Goal: Information Seeking & Learning: Learn about a topic

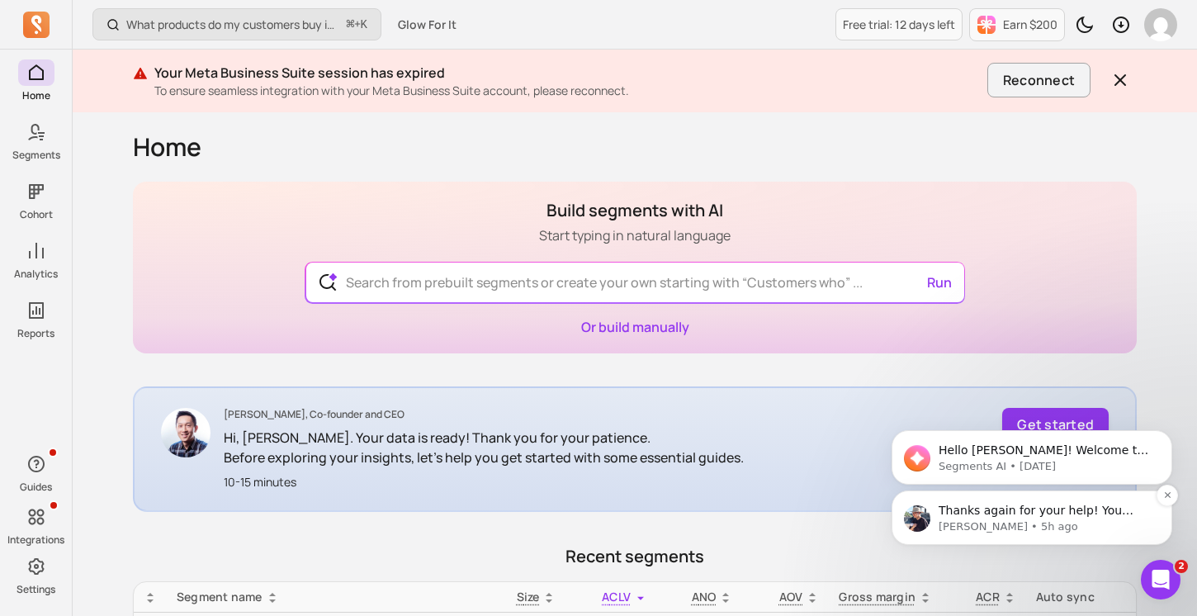
click at [959, 496] on div "Thanks again for your help! You mentioned you are the admin of 7 different ad a…" at bounding box center [1032, 517] width 281 height 54
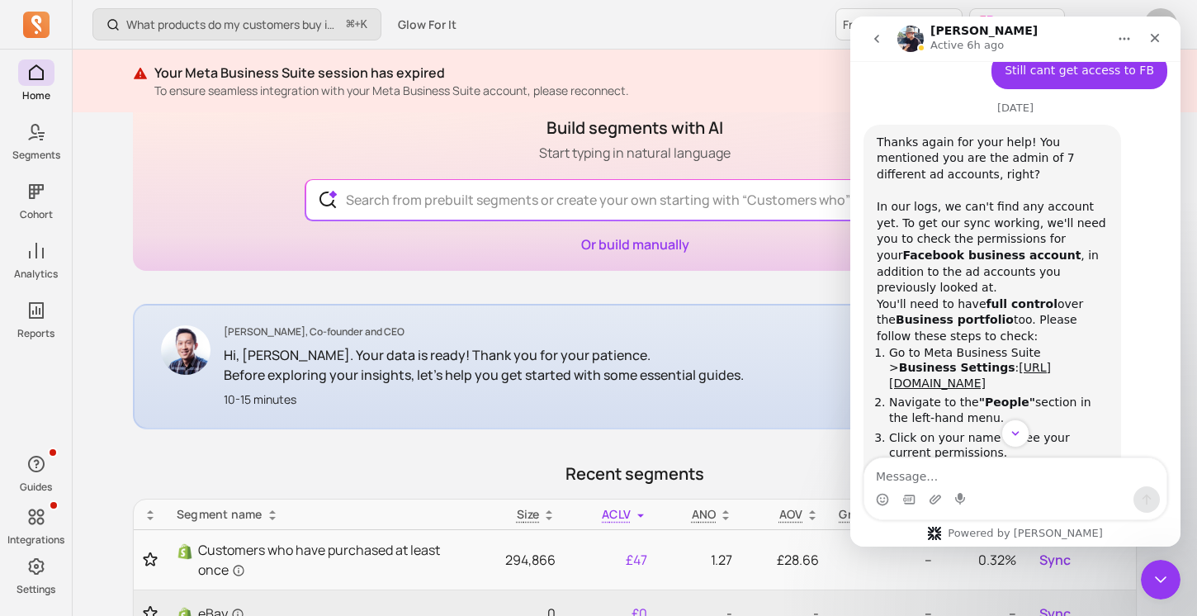
scroll to position [3520, 0]
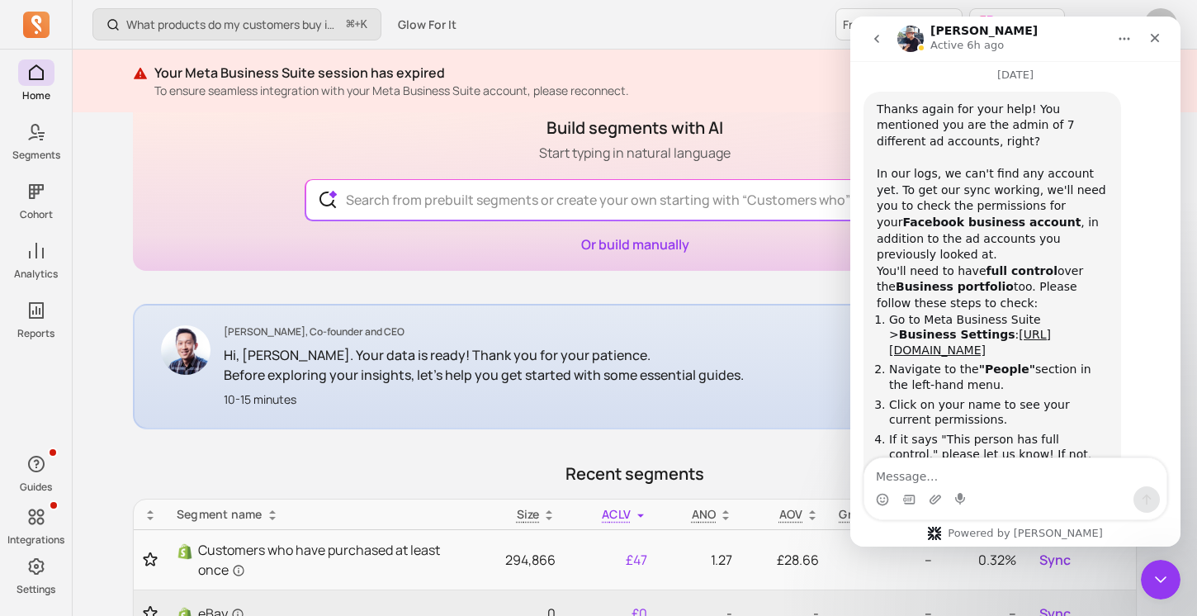
click at [981, 472] on textarea "Message…" at bounding box center [1015, 472] width 302 height 28
type textarea "I do have full control"
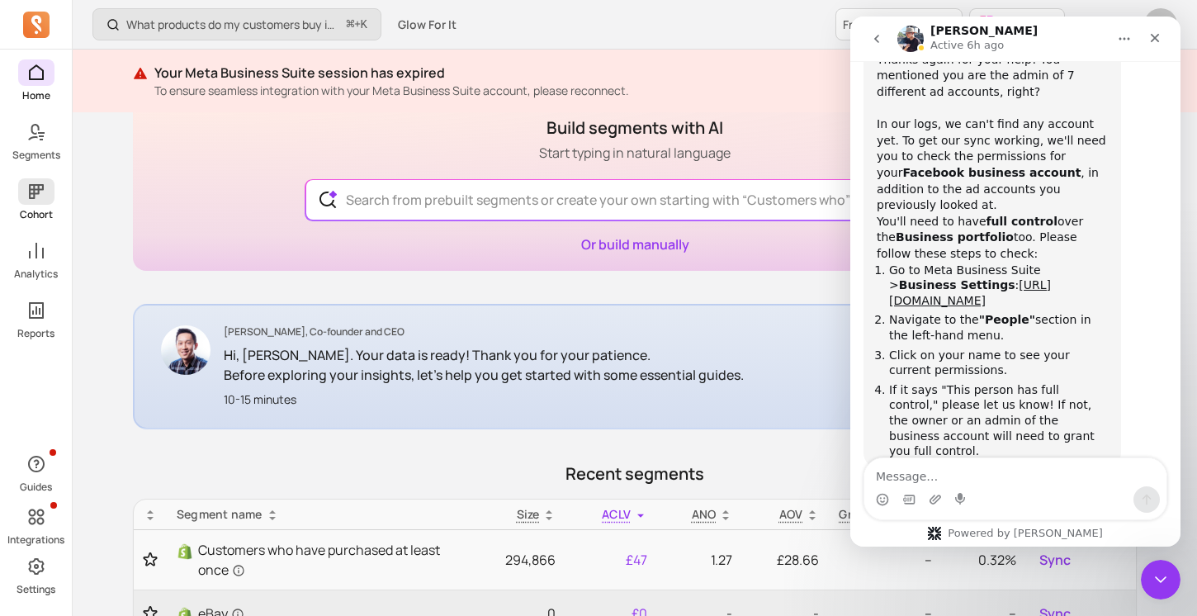
click at [49, 197] on span at bounding box center [36, 191] width 36 height 26
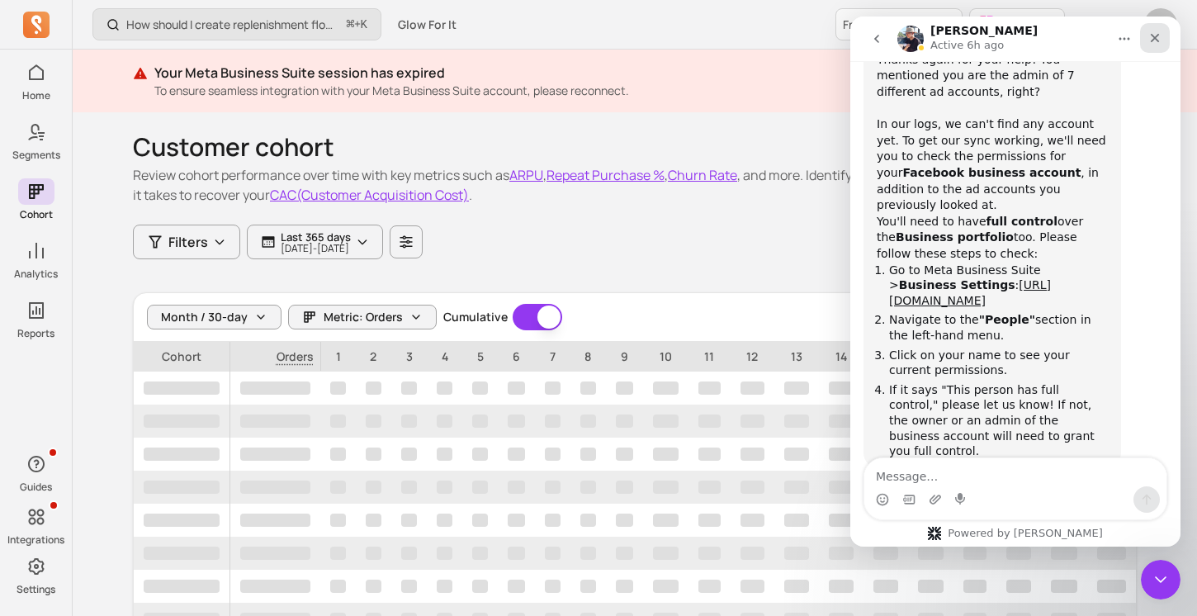
click at [1149, 45] on div "Close" at bounding box center [1155, 38] width 30 height 30
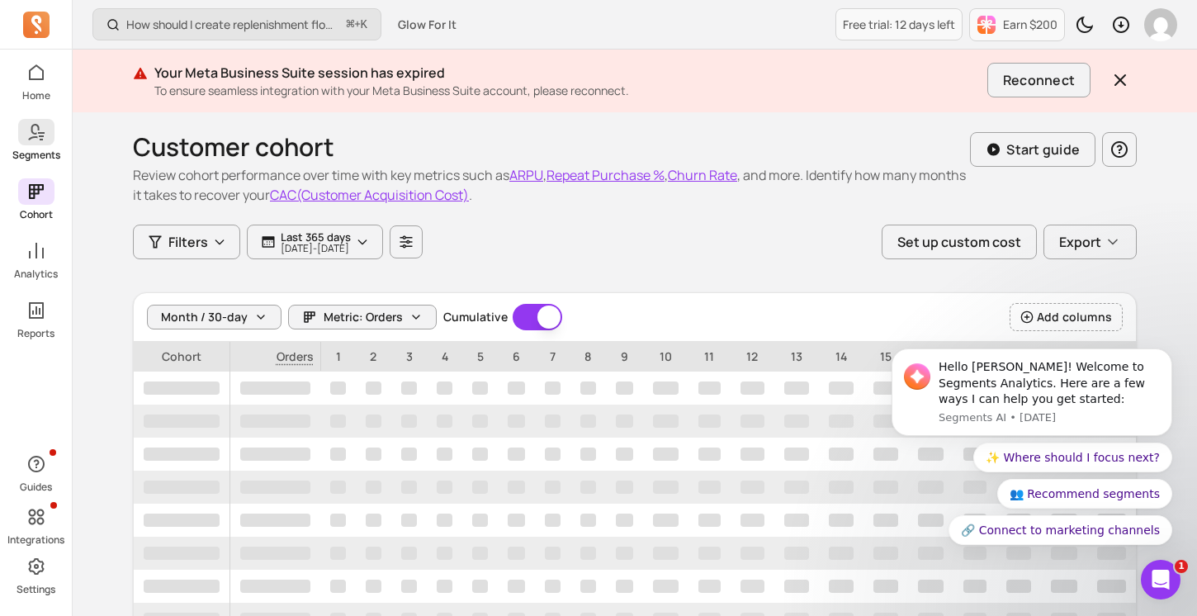
scroll to position [3569, 0]
click at [50, 145] on link "Segments" at bounding box center [36, 140] width 72 height 43
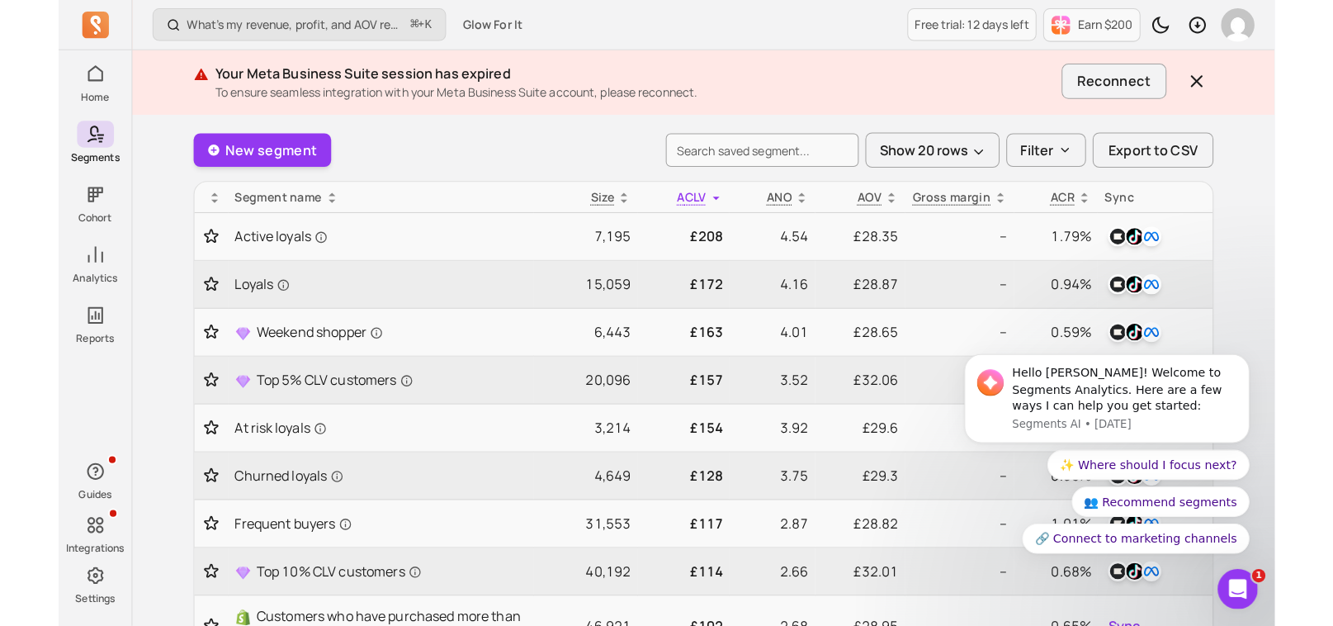
scroll to position [96, 0]
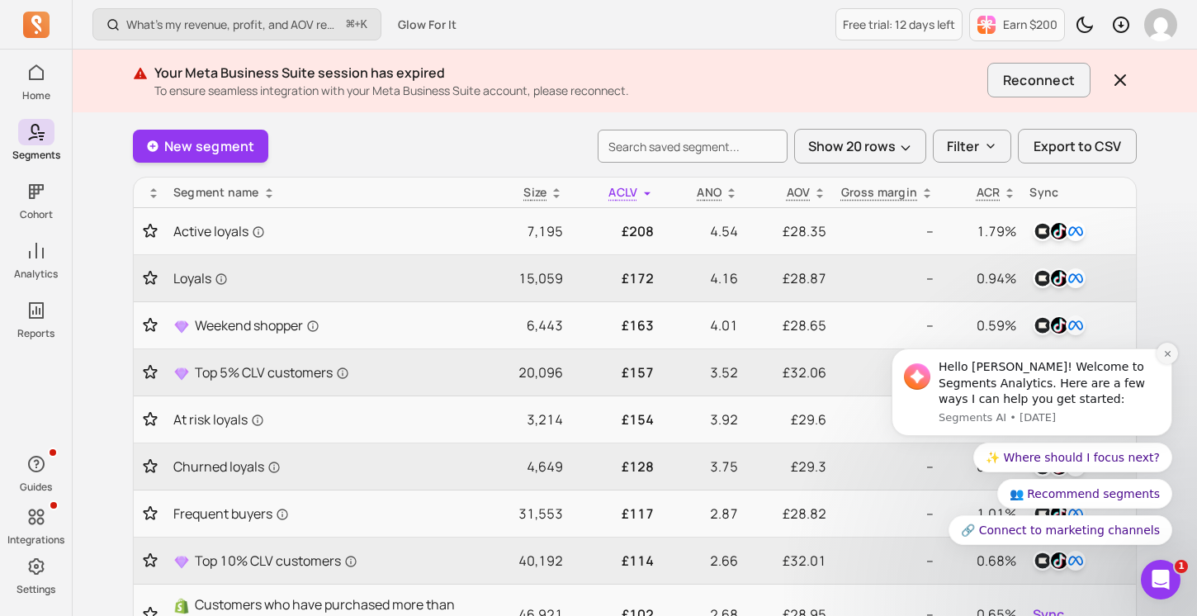
click at [1167, 352] on icon "Dismiss notification" at bounding box center [1167, 353] width 6 height 6
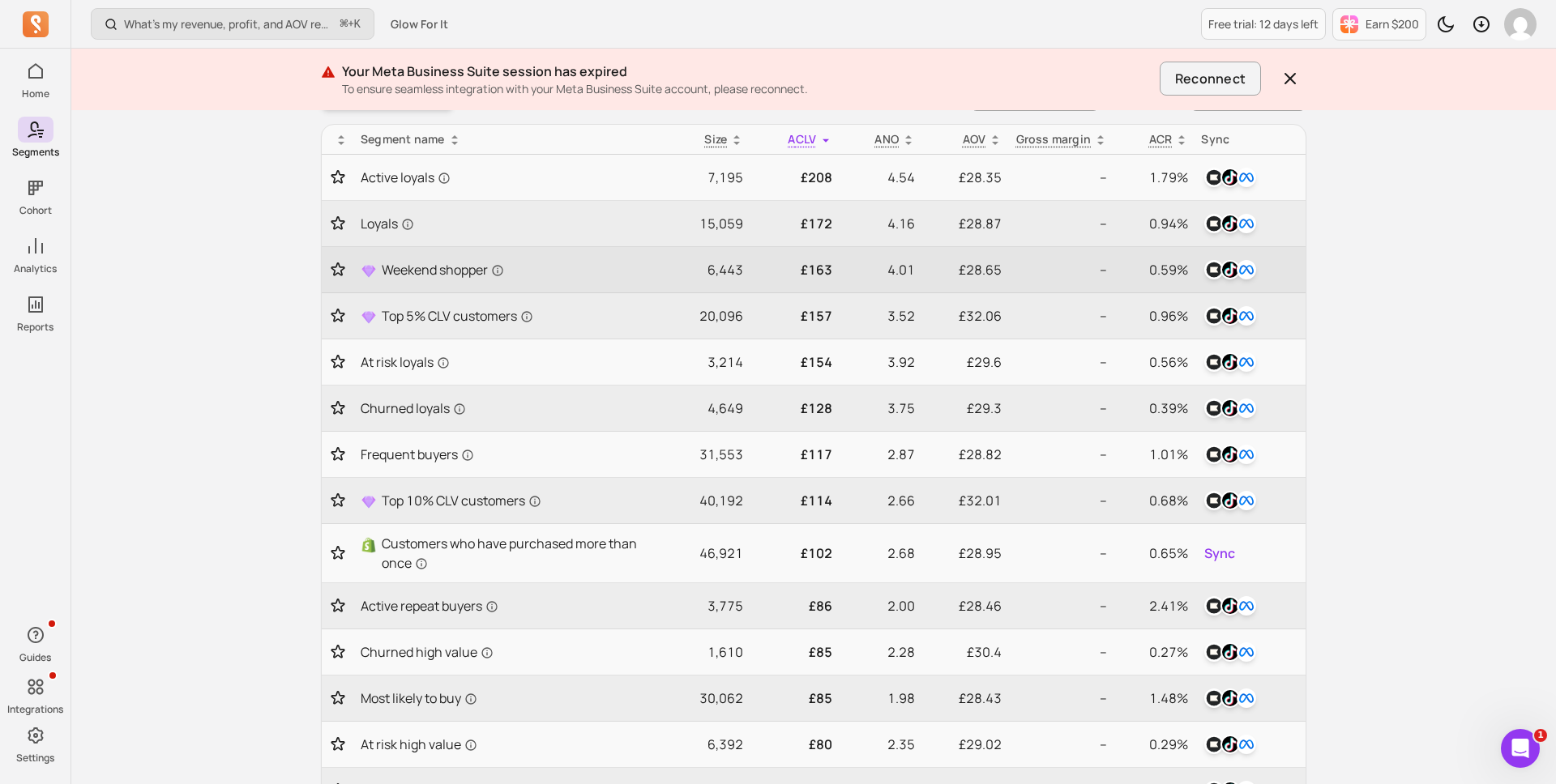
scroll to position [147, 0]
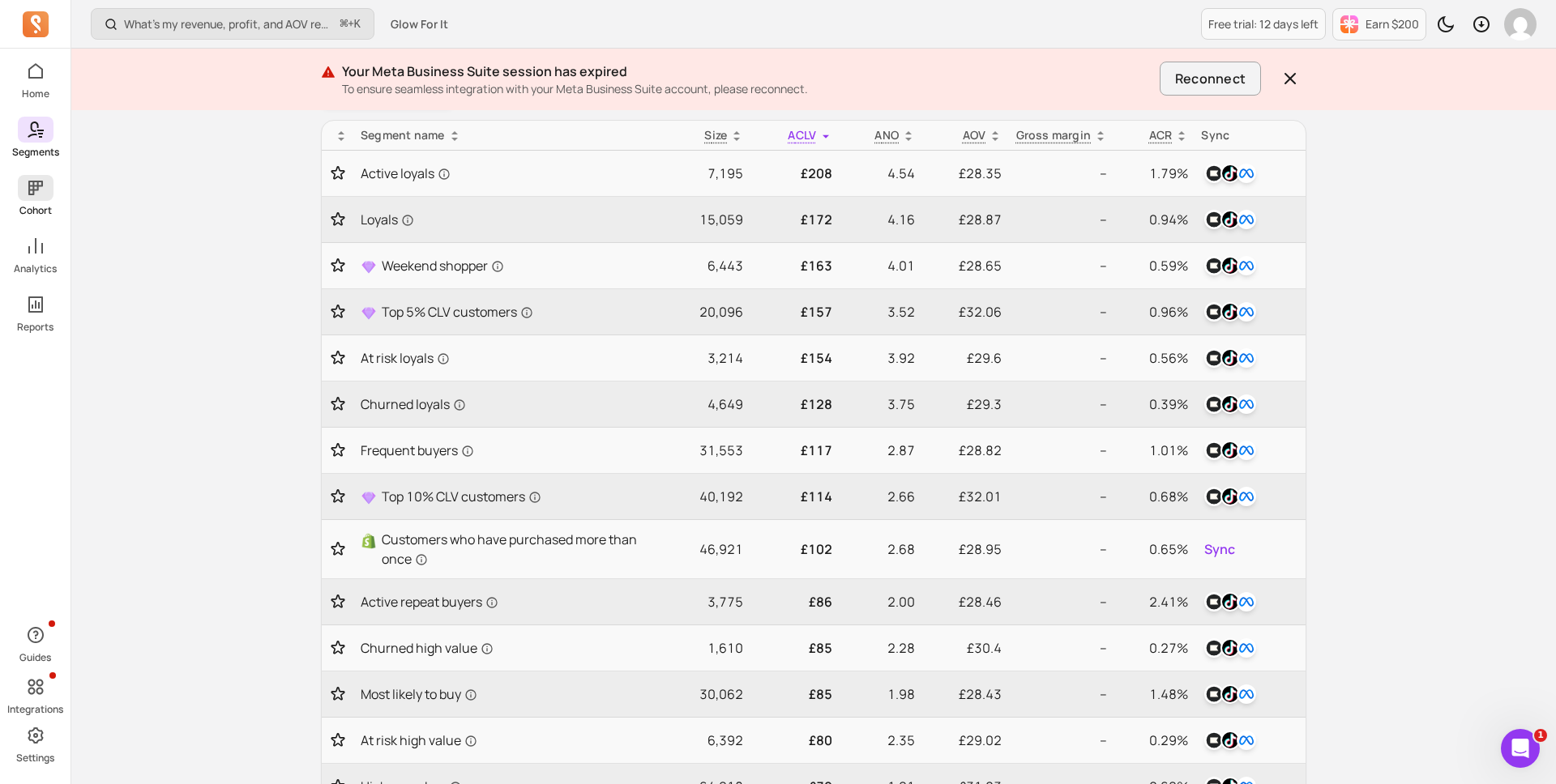
click at [53, 192] on link "Cohort" at bounding box center [35, 195] width 71 height 42
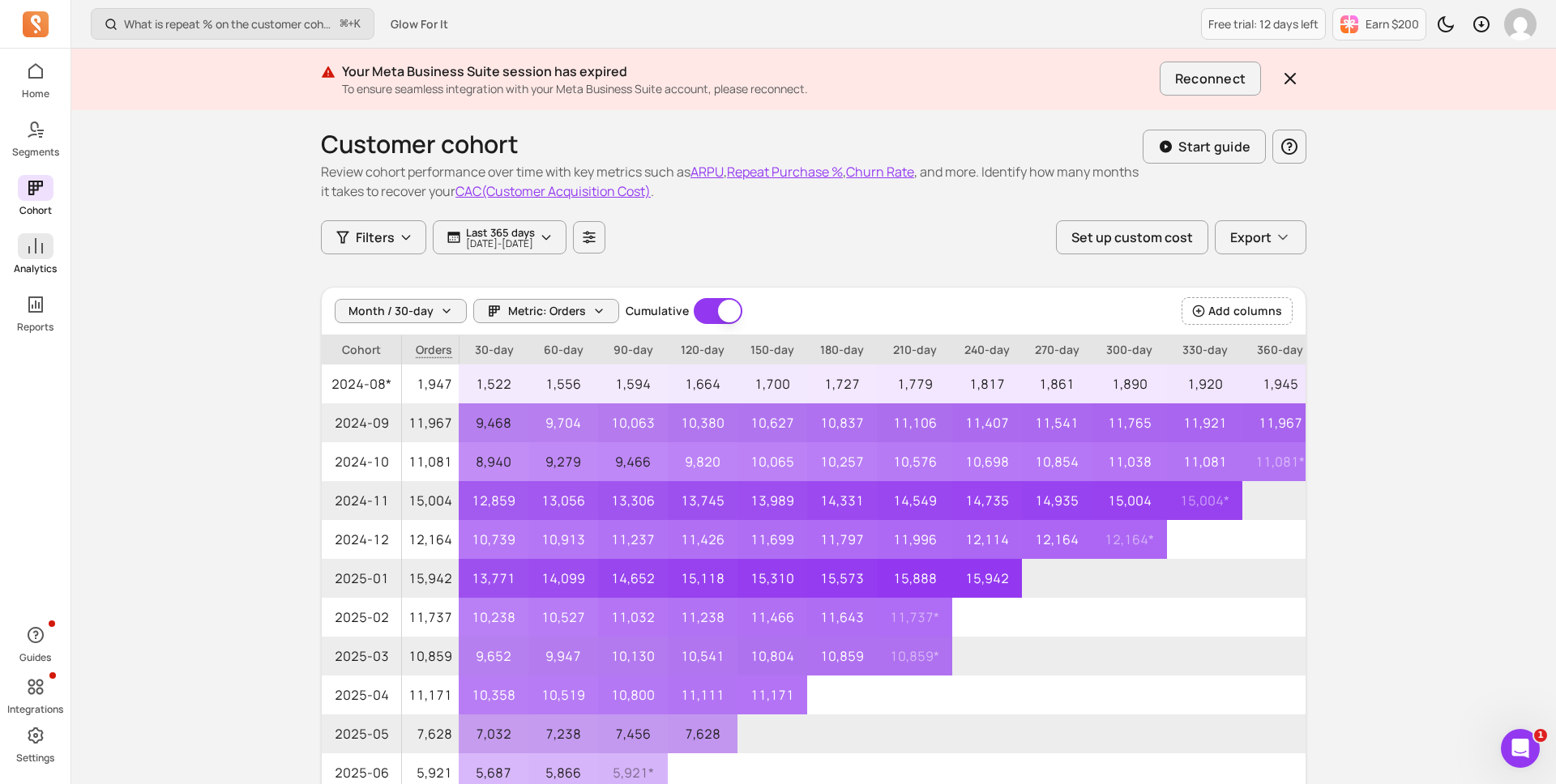
click at [48, 246] on span at bounding box center [35, 246] width 35 height 26
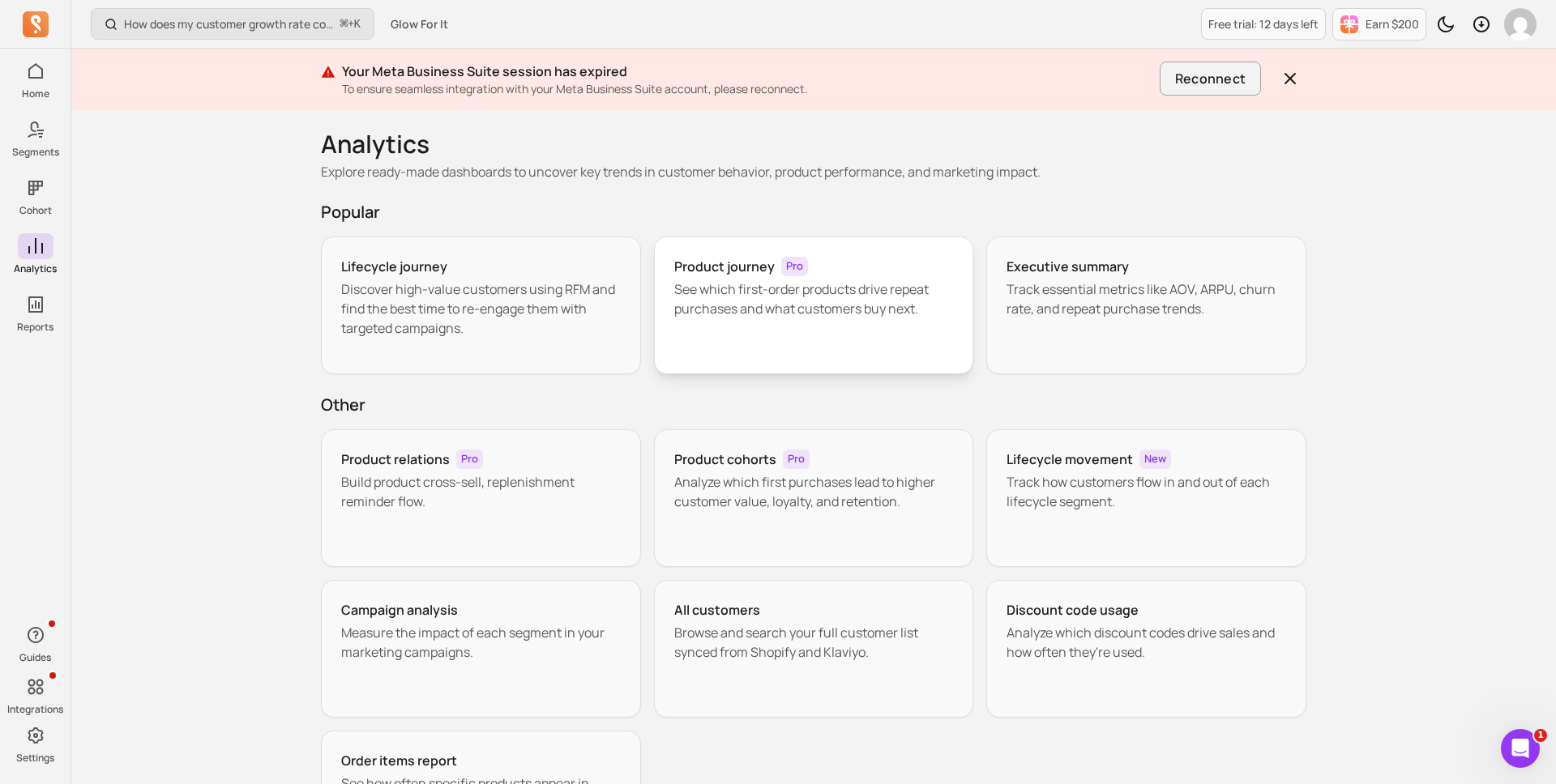
click at [776, 280] on p "See which first-order products drive repeat purchases and what customers buy ne…" at bounding box center [814, 299] width 280 height 39
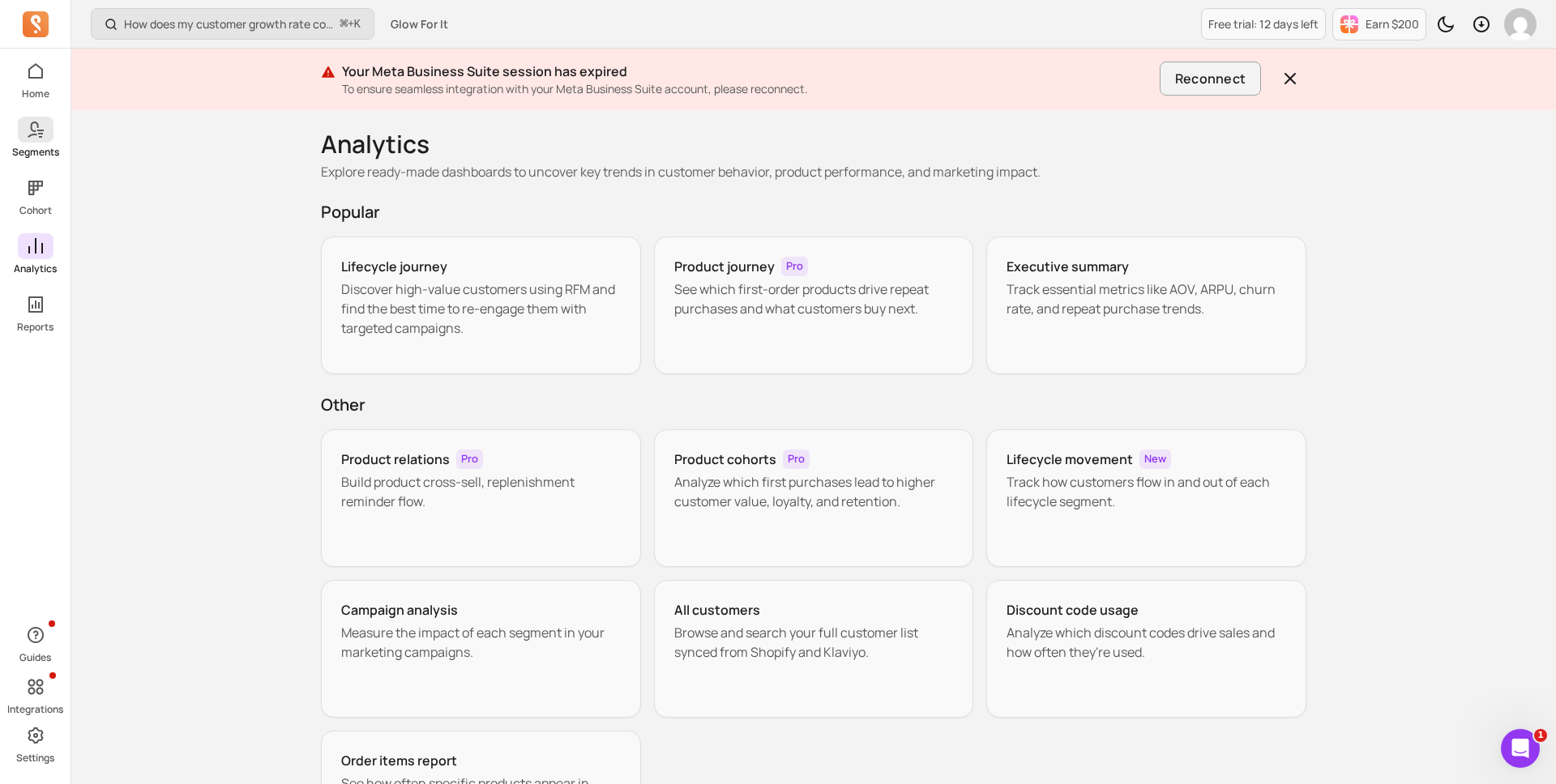
click at [28, 140] on span at bounding box center [35, 130] width 35 height 26
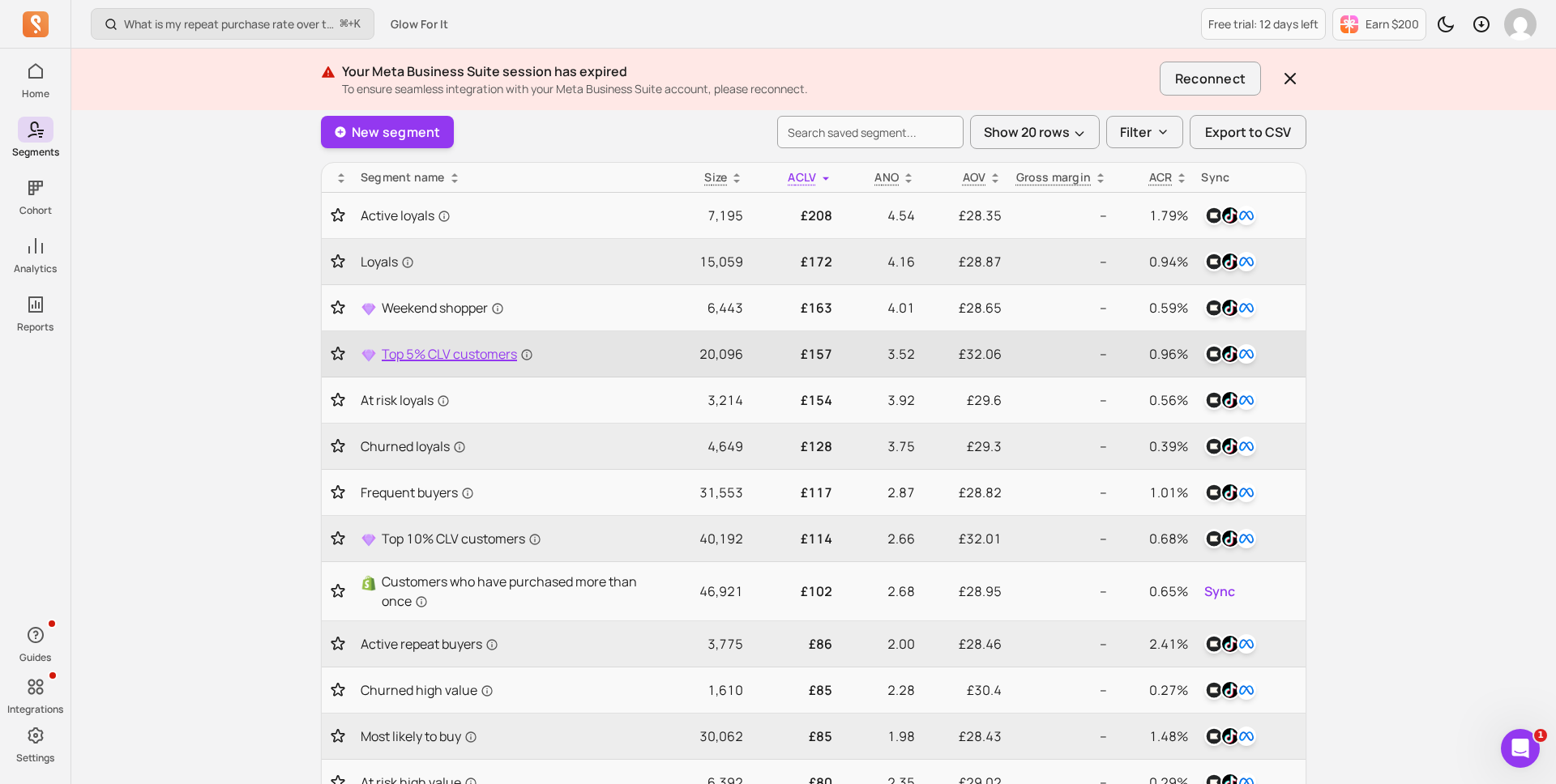
scroll to position [112, 0]
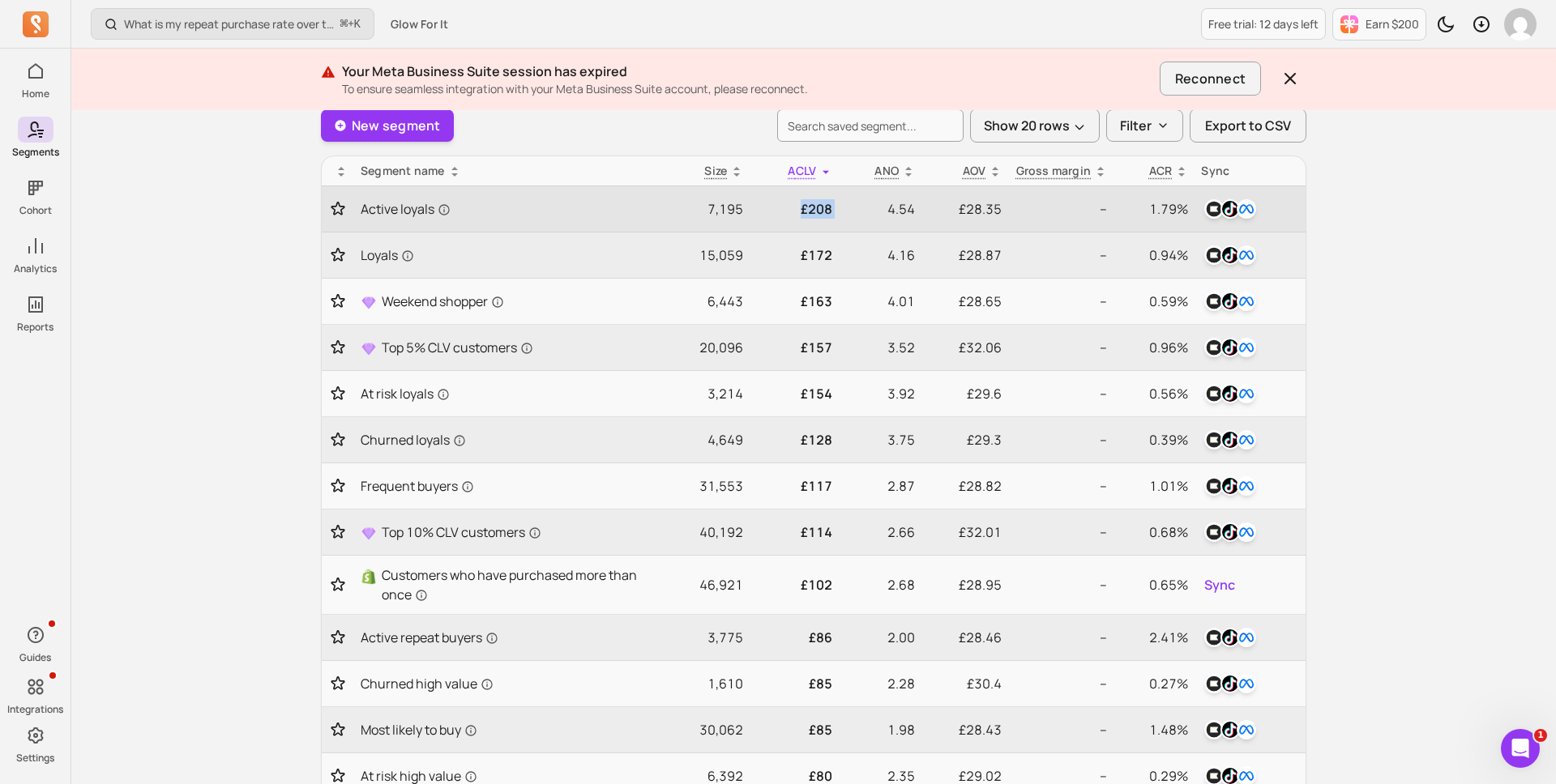
drag, startPoint x: 803, startPoint y: 209, endPoint x: 845, endPoint y: 208, distance: 42.0
click at [846, 210] on tr "Active loyals 7,195 £208 4.54 £28.35 -- 1.79%" at bounding box center [814, 209] width 984 height 46
drag, startPoint x: 887, startPoint y: 207, endPoint x: 929, endPoint y: 211, distance: 42.2
click at [929, 211] on tr "Active loyals 7,195 £208 4.54 £28.35 -- 1.79%" at bounding box center [814, 209] width 984 height 46
click at [975, 213] on p "£28.35" at bounding box center [964, 209] width 74 height 20
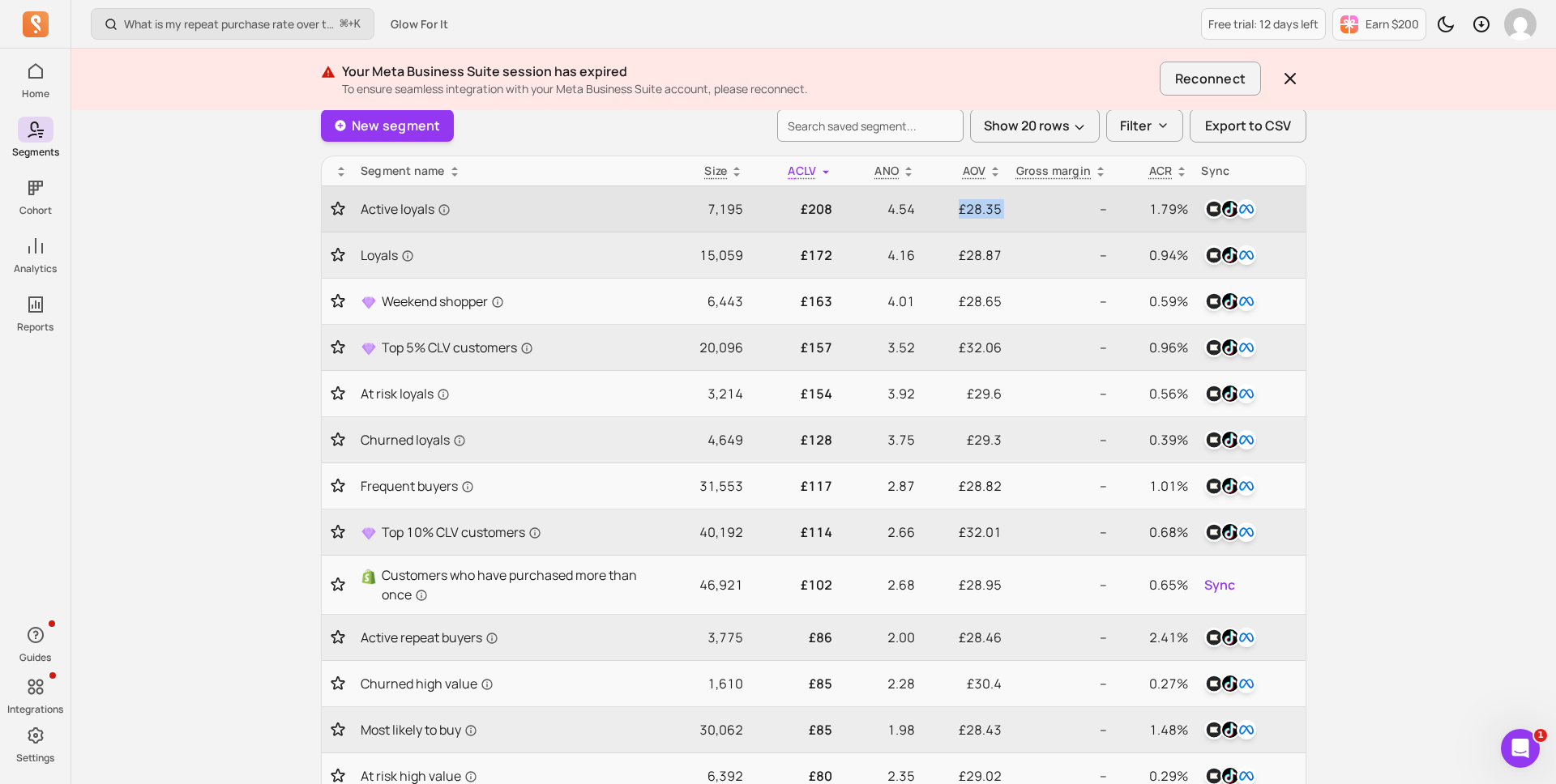
drag, startPoint x: 958, startPoint y: 205, endPoint x: 1021, endPoint y: 218, distance: 64.3
click at [1021, 218] on tr "Active loyals 7,195 £208 4.54 £28.35 -- 1.79%" at bounding box center [814, 209] width 984 height 46
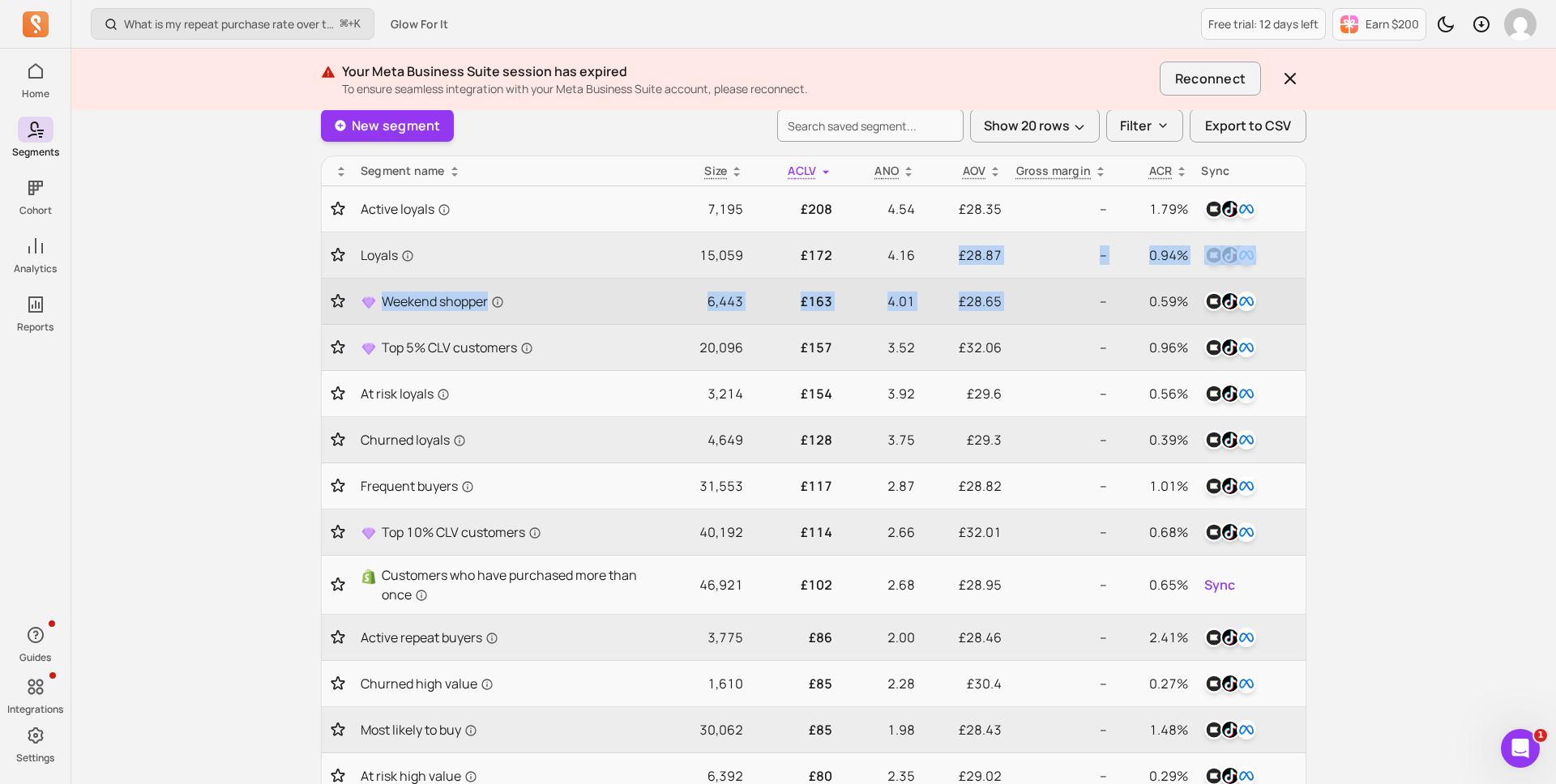
drag, startPoint x: 951, startPoint y: 245, endPoint x: 1035, endPoint y: 278, distance: 90.2
click at [1036, 279] on tbody "Active loyals 7,195 £208 4.54 £28.35 -- 1.79% Loyals 15,059 £172 4.16 £28.87 --…" at bounding box center [814, 654] width 984 height 936
click at [1010, 287] on td "--" at bounding box center [1060, 301] width 105 height 46
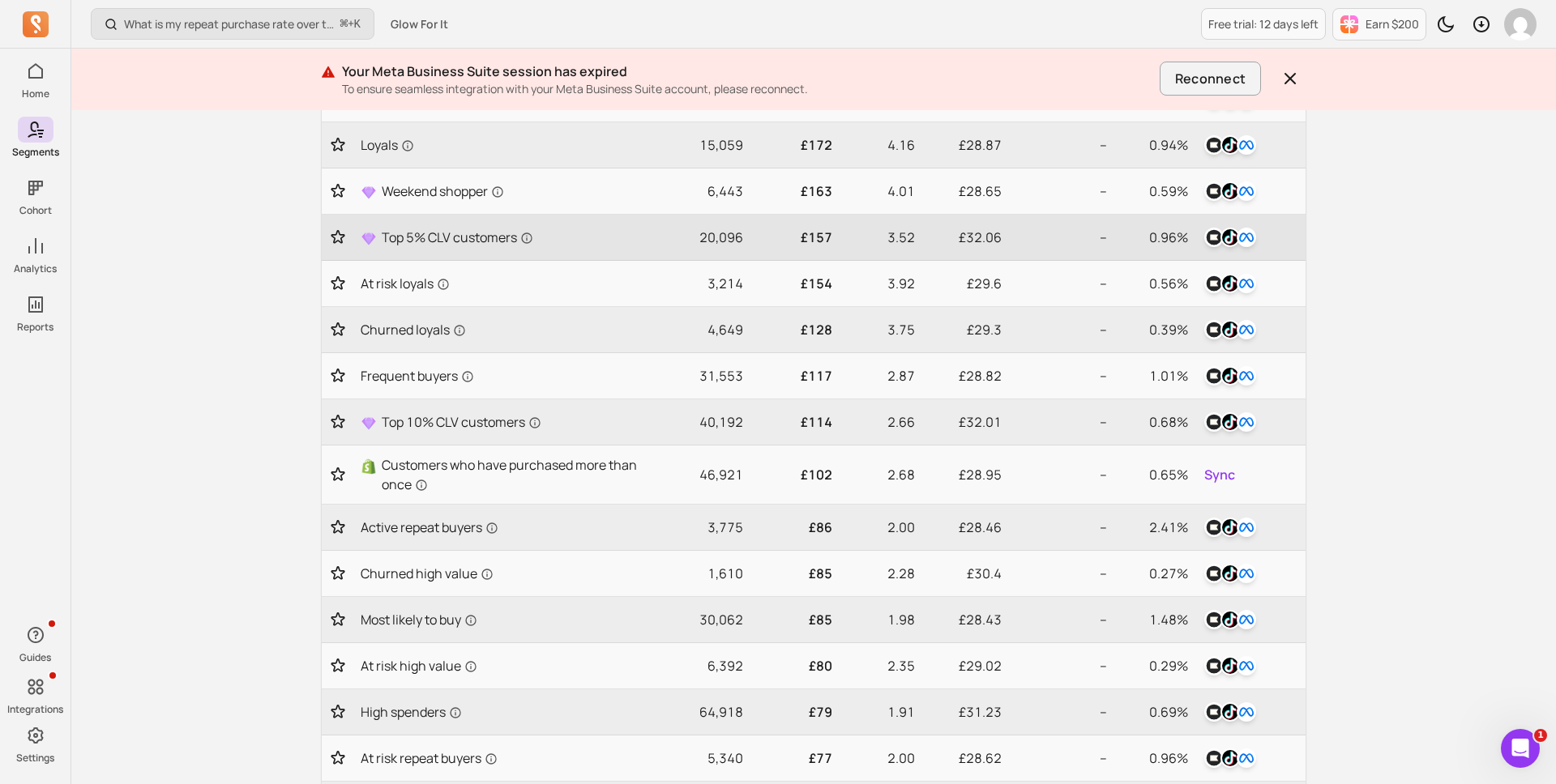
scroll to position [224, 0]
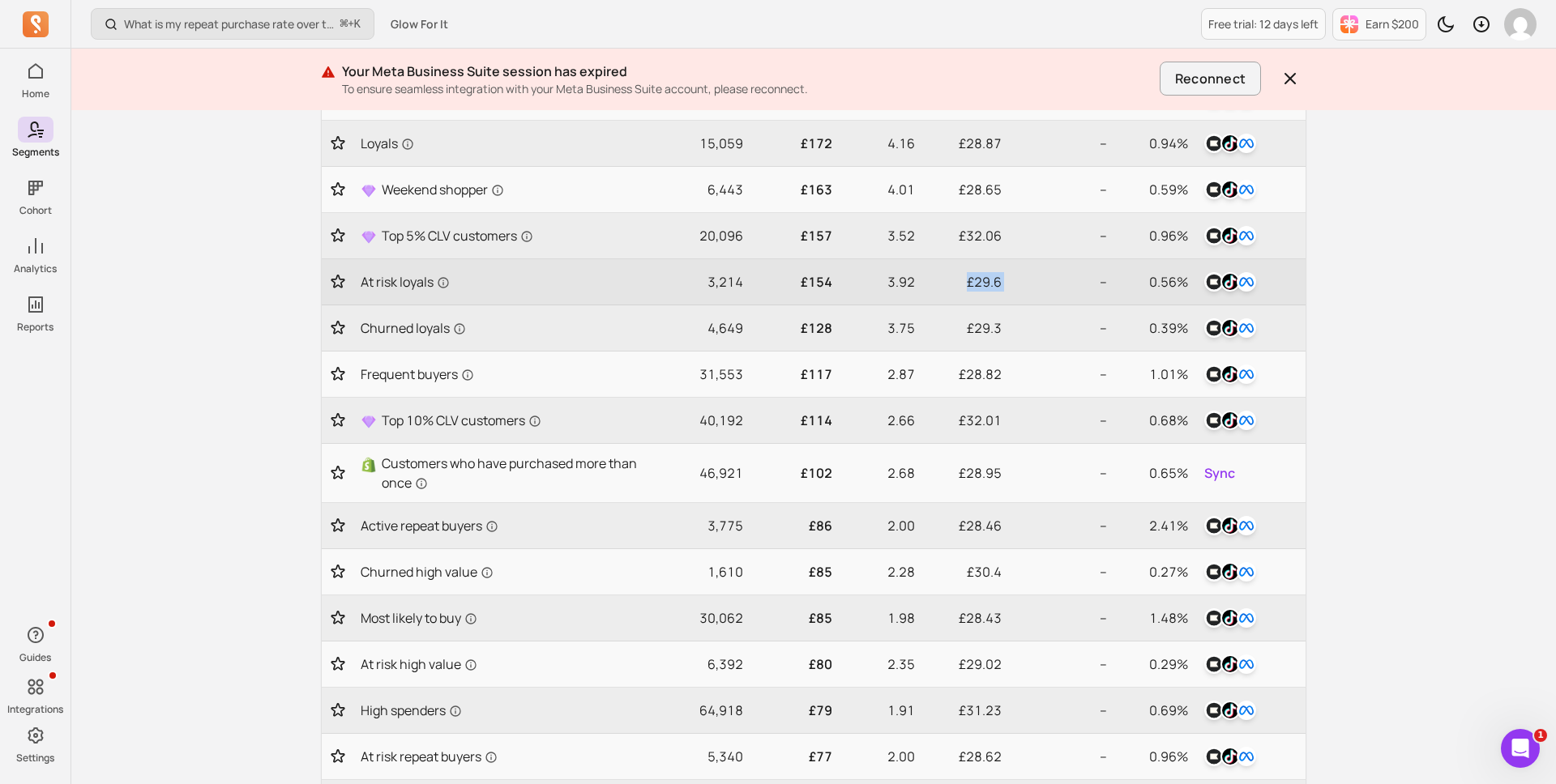
drag, startPoint x: 965, startPoint y: 281, endPoint x: 1029, endPoint y: 287, distance: 64.3
click at [1030, 287] on tr "At risk loyals 3,214 £154 3.92 £29.6 -- 0.56%" at bounding box center [814, 282] width 984 height 46
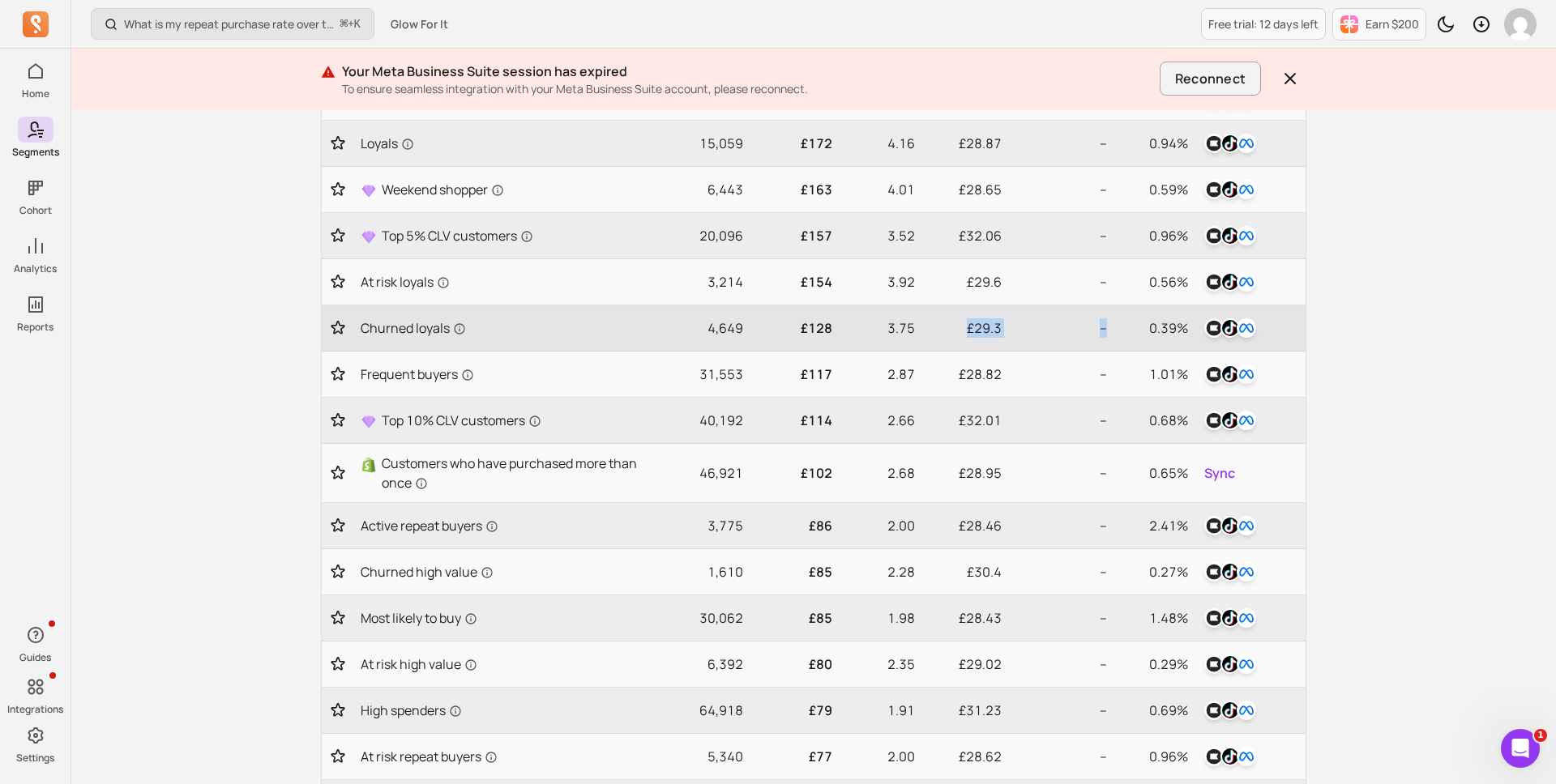
drag, startPoint x: 968, startPoint y: 325, endPoint x: 1034, endPoint y: 343, distance: 68.4
click at [1034, 343] on tr "Churned loyals 4,649 £128 3.75 £29.3 -- 0.39%" at bounding box center [814, 328] width 984 height 46
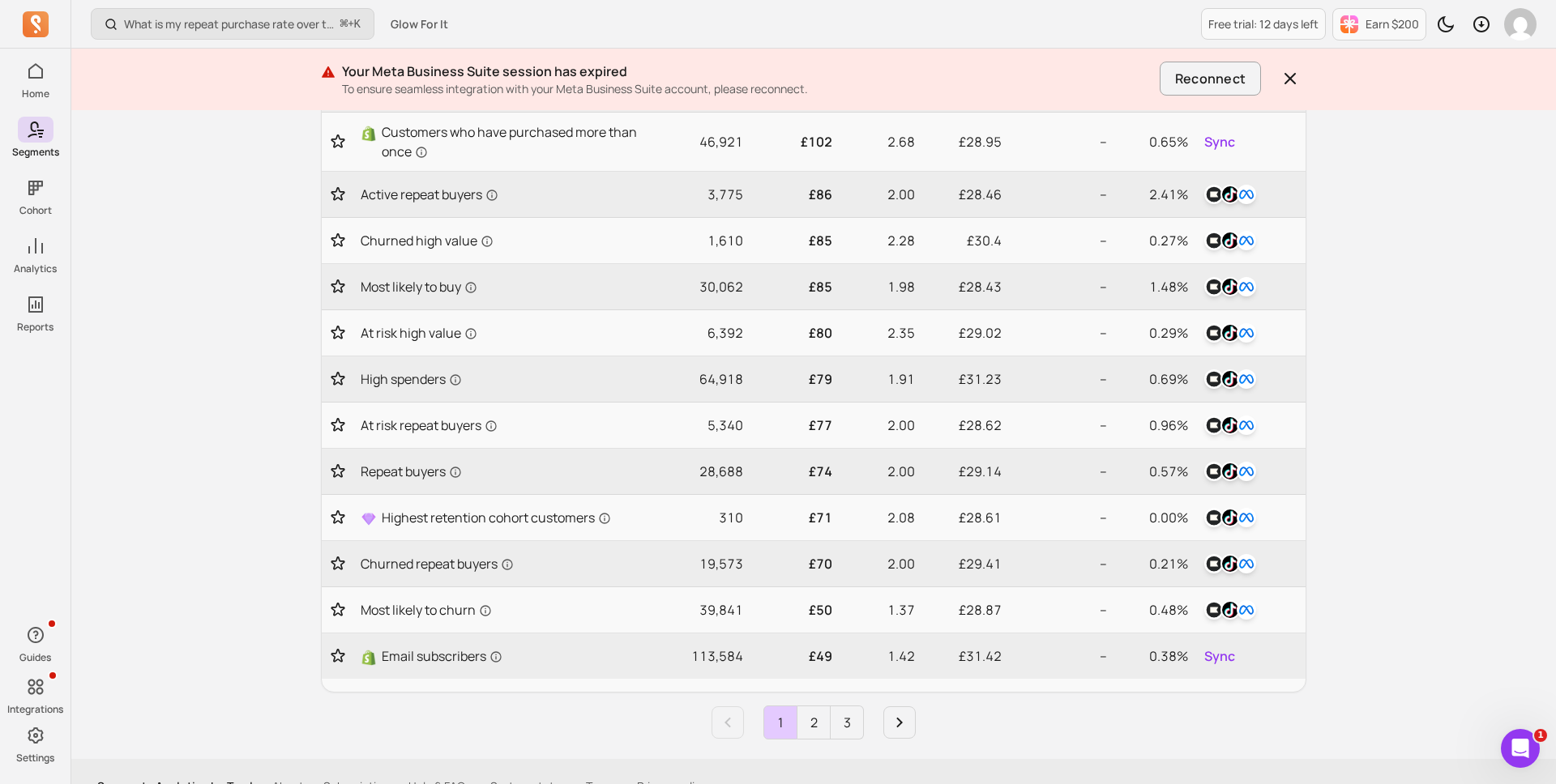
scroll to position [585, 0]
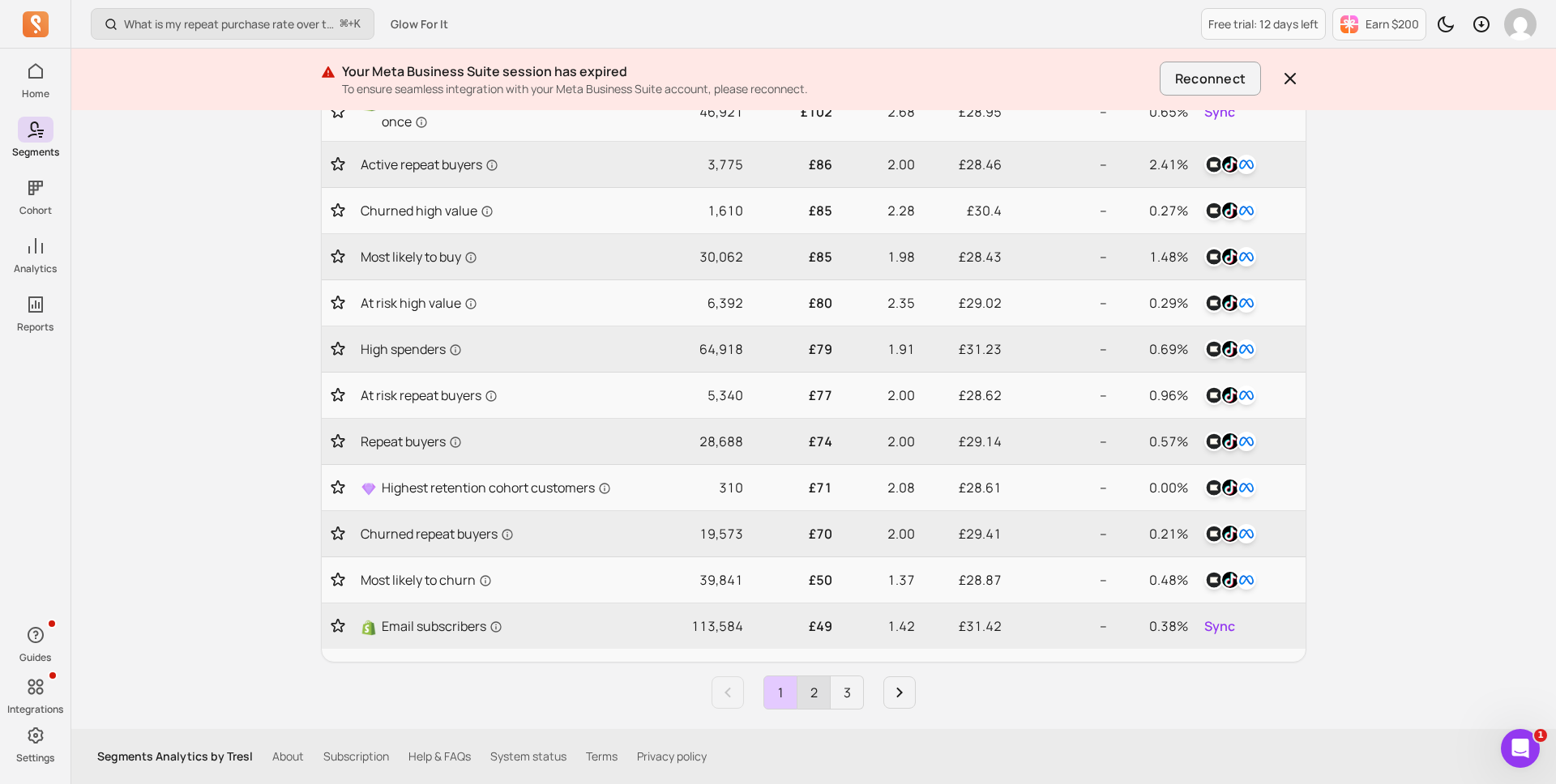
click at [820, 603] on link "2" at bounding box center [813, 692] width 32 height 32
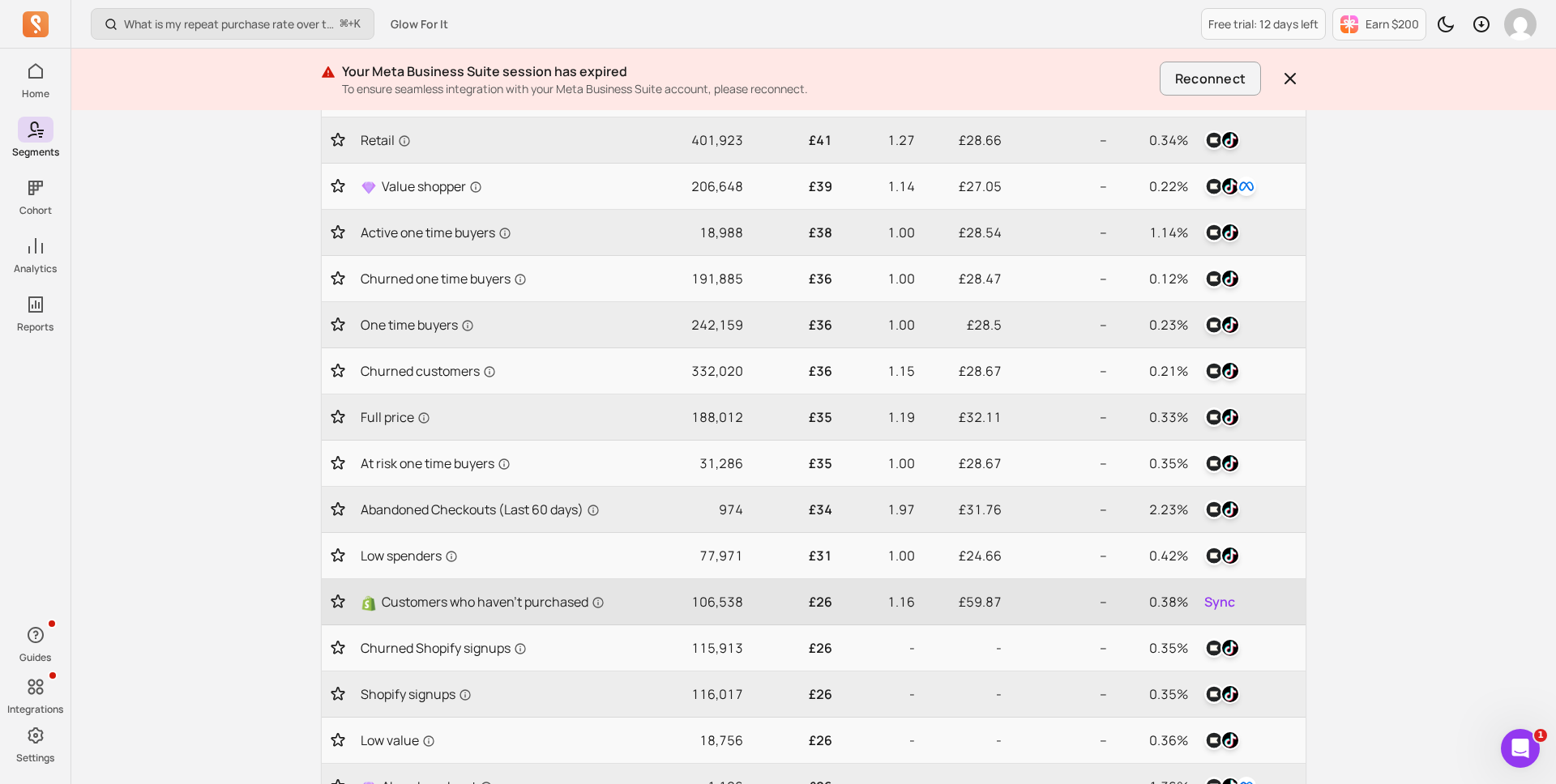
scroll to position [423, 0]
drag, startPoint x: 820, startPoint y: 243, endPoint x: 839, endPoint y: 253, distance: 21.5
click at [840, 253] on tr "Active one time buyers 18,988 £38 1.00 £28.54 -- 1.14%" at bounding box center [814, 234] width 984 height 46
drag, startPoint x: 703, startPoint y: 249, endPoint x: 713, endPoint y: 249, distance: 10.0
click at [713, 243] on p "18,988" at bounding box center [699, 235] width 87 height 20
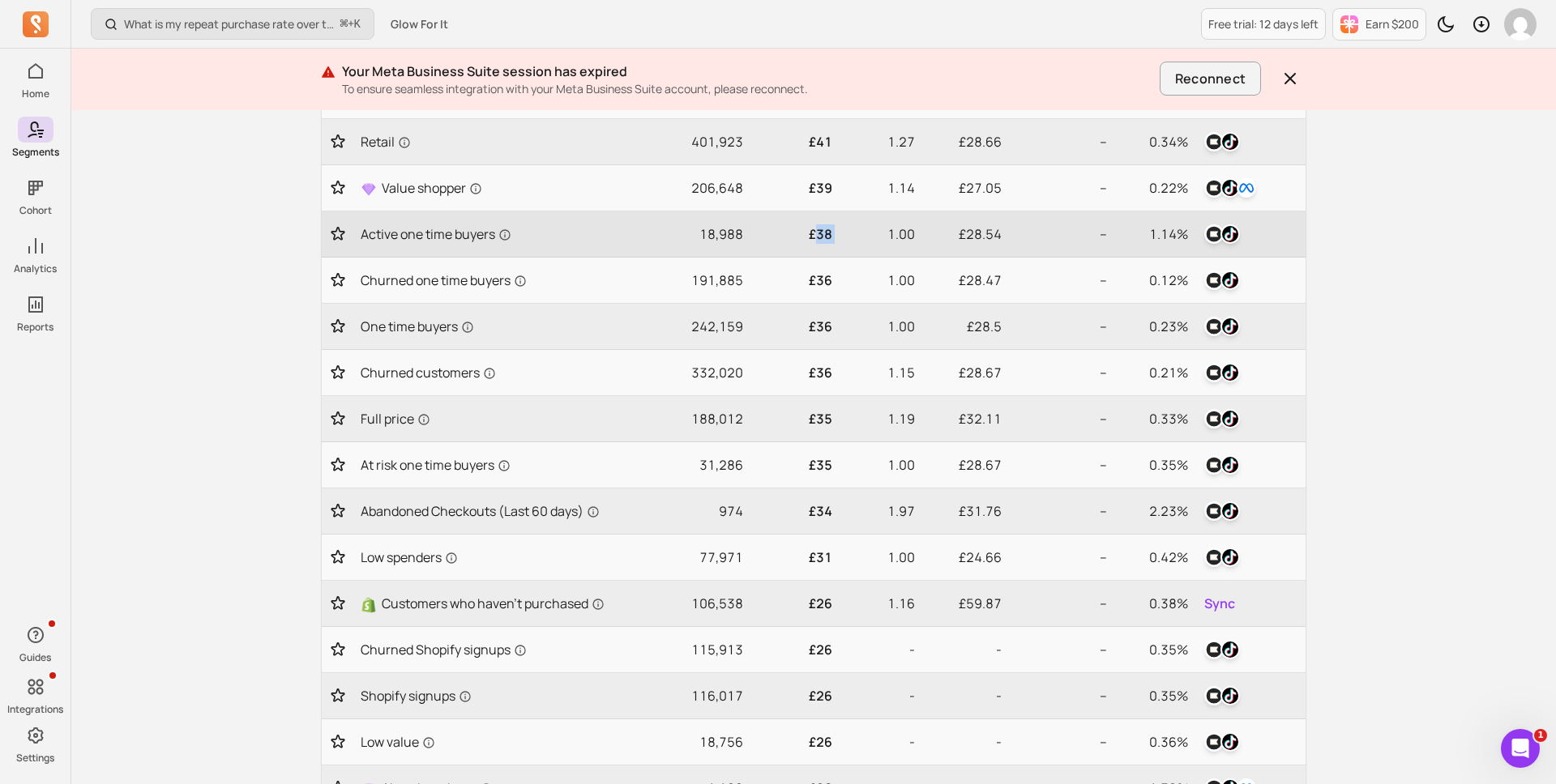
drag, startPoint x: 813, startPoint y: 243, endPoint x: 854, endPoint y: 243, distance: 41.0
click at [854, 243] on tr "Active one time buyers 18,988 £38 1.00 £28.54 -- 1.14%" at bounding box center [814, 234] width 984 height 46
click at [814, 243] on p "£38" at bounding box center [794, 235] width 77 height 20
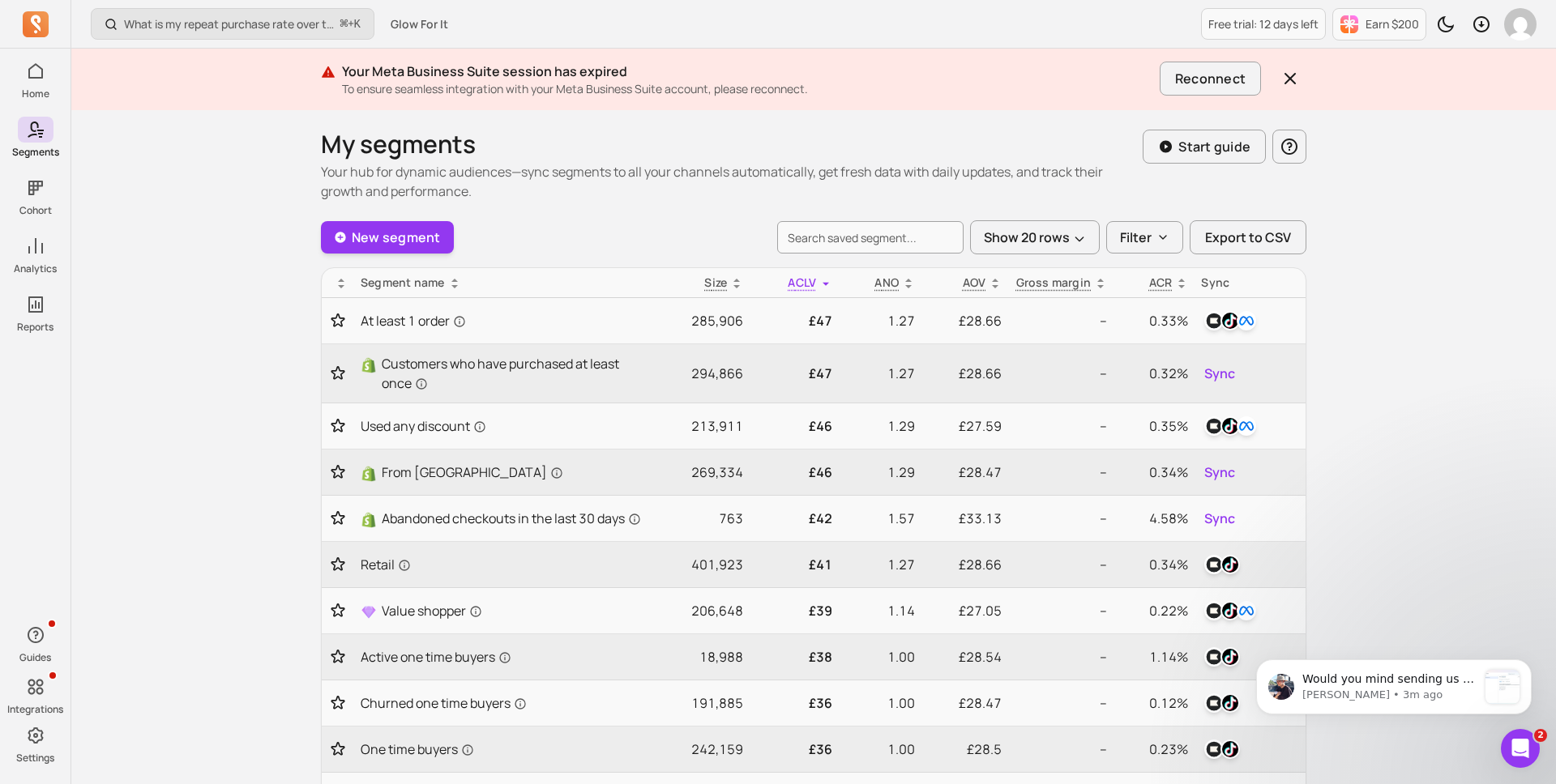
scroll to position [3948, 0]
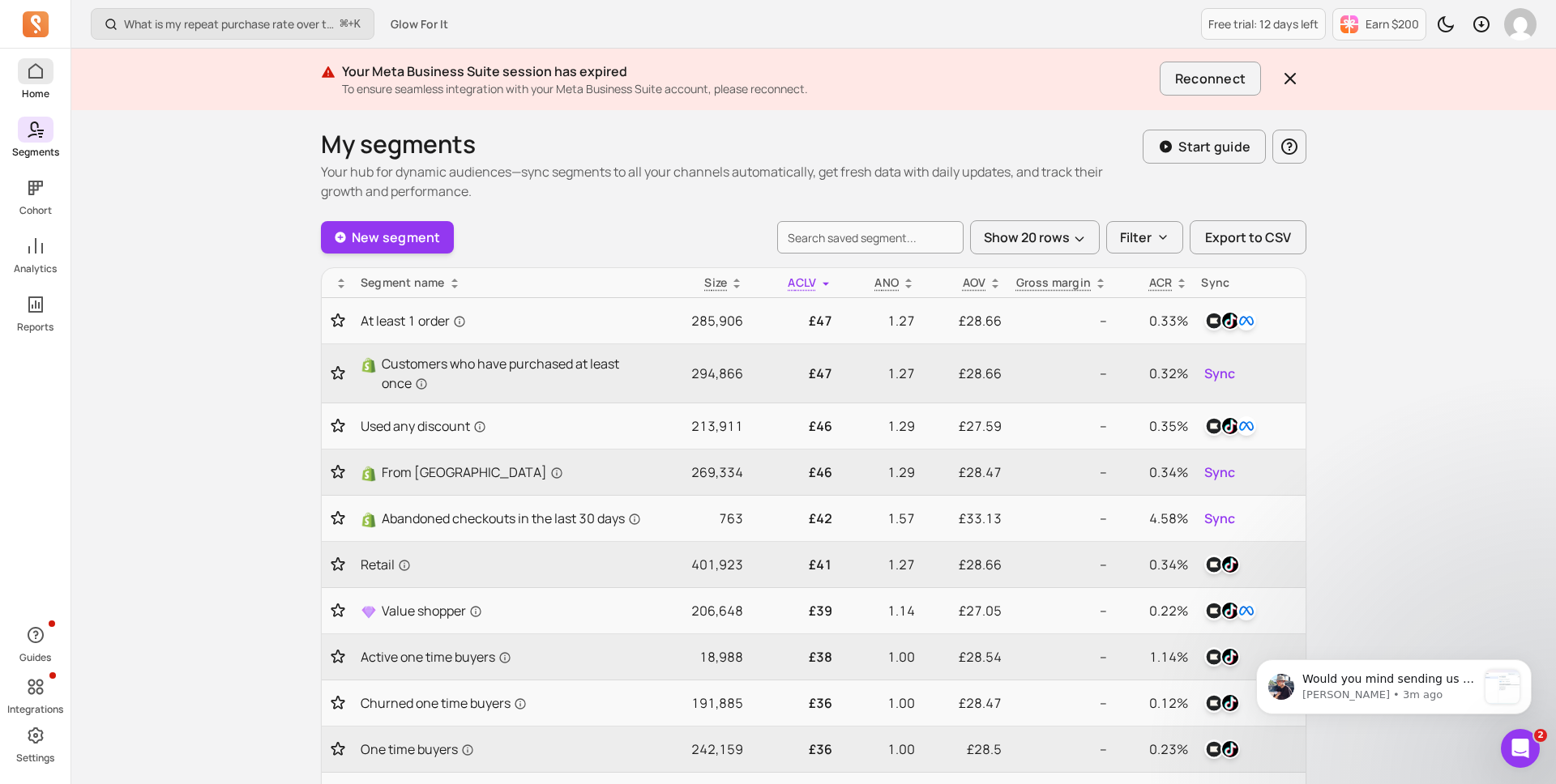
click at [43, 77] on icon at bounding box center [35, 72] width 20 height 20
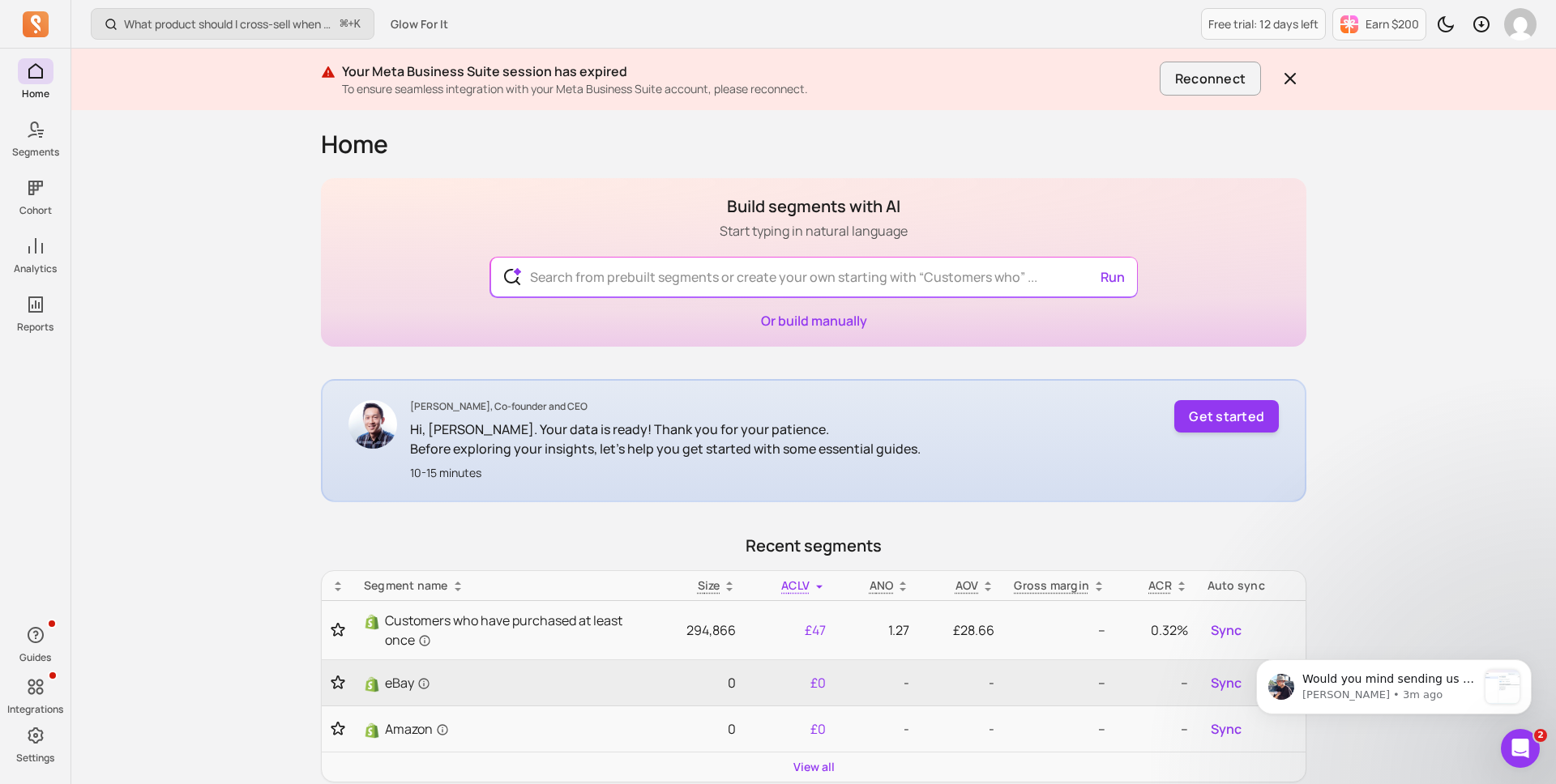
scroll to position [7, 0]
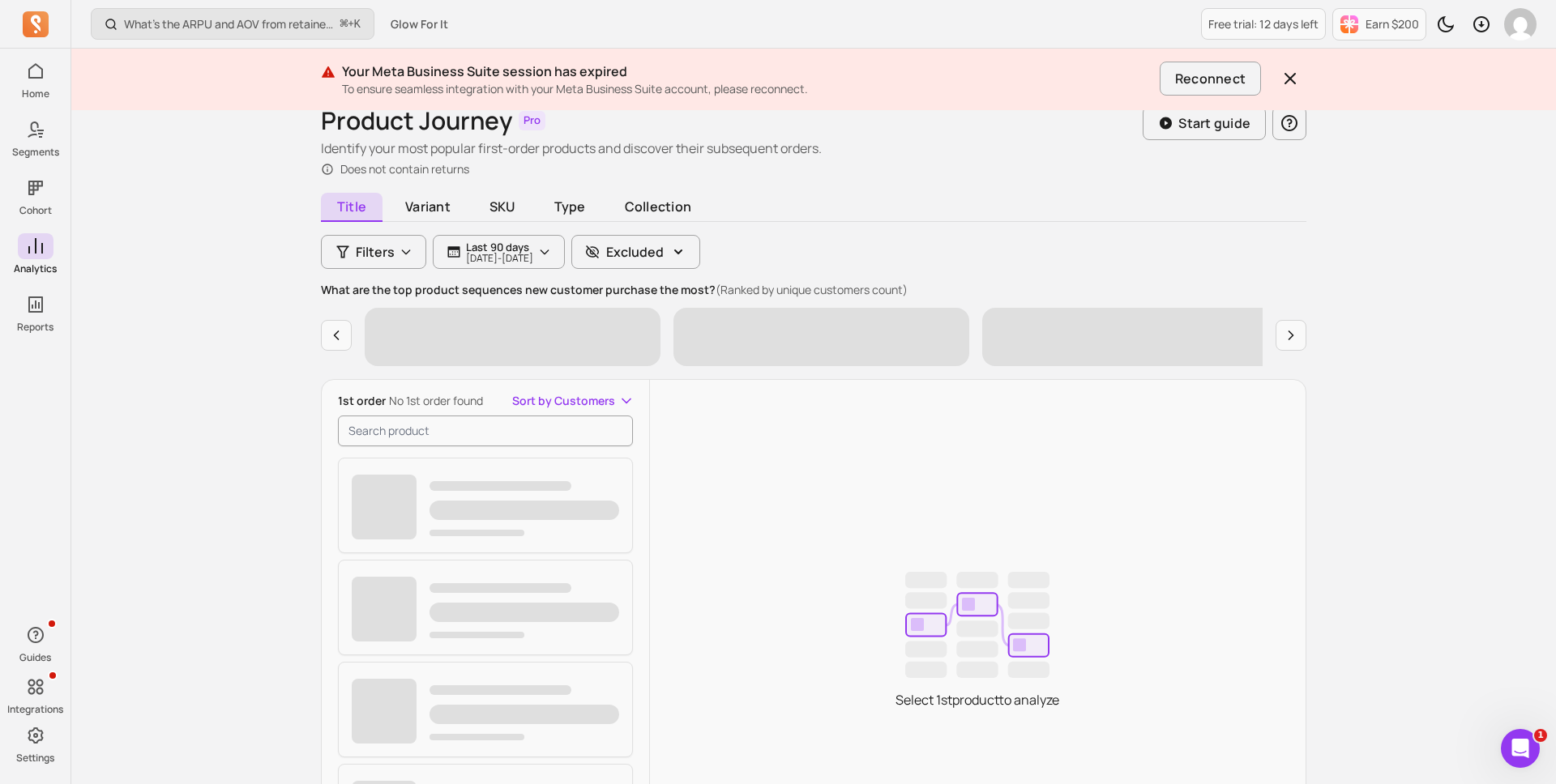
scroll to position [76, 0]
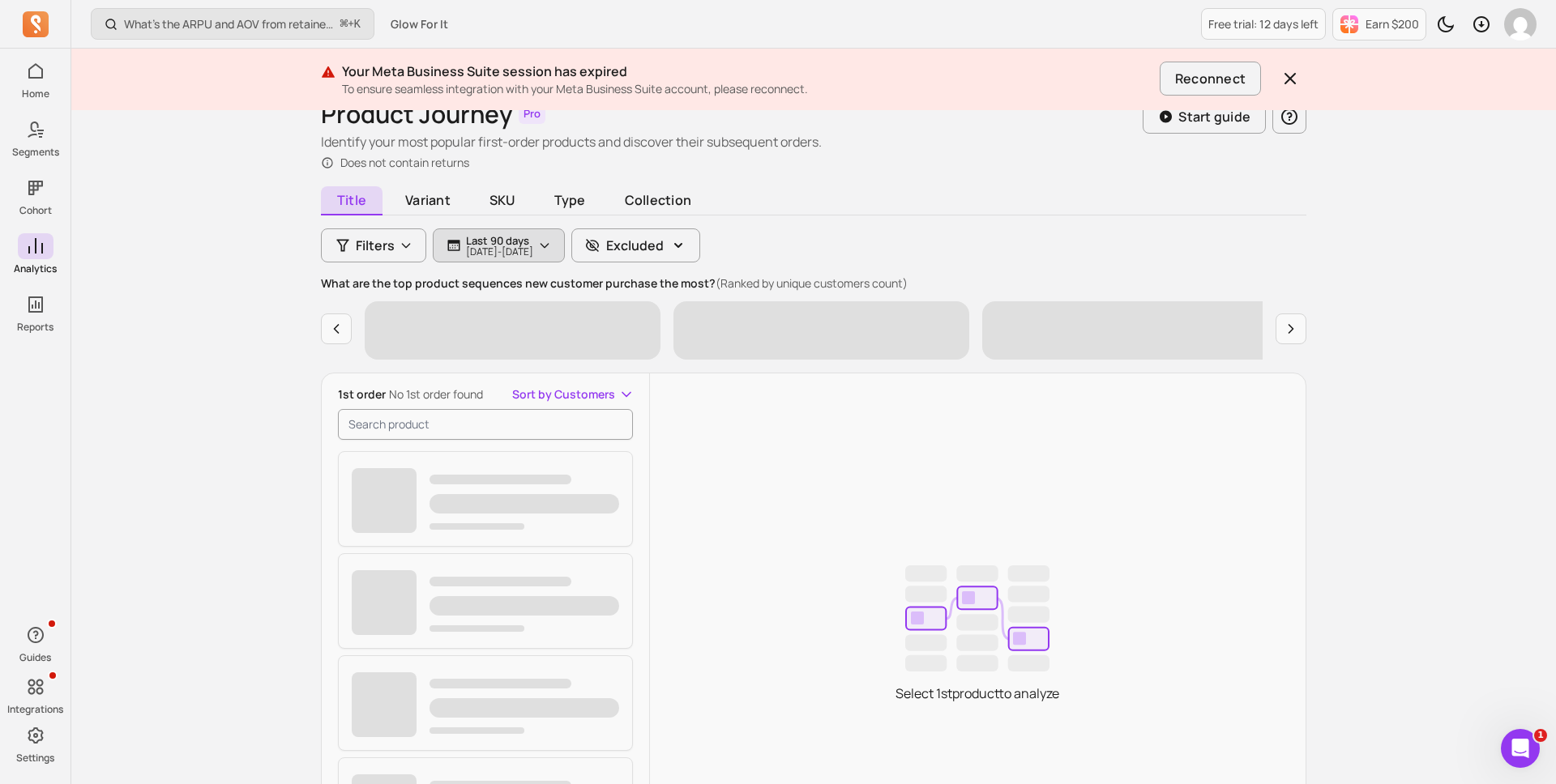
click at [521, 253] on p "[DATE] - [DATE]" at bounding box center [500, 252] width 68 height 10
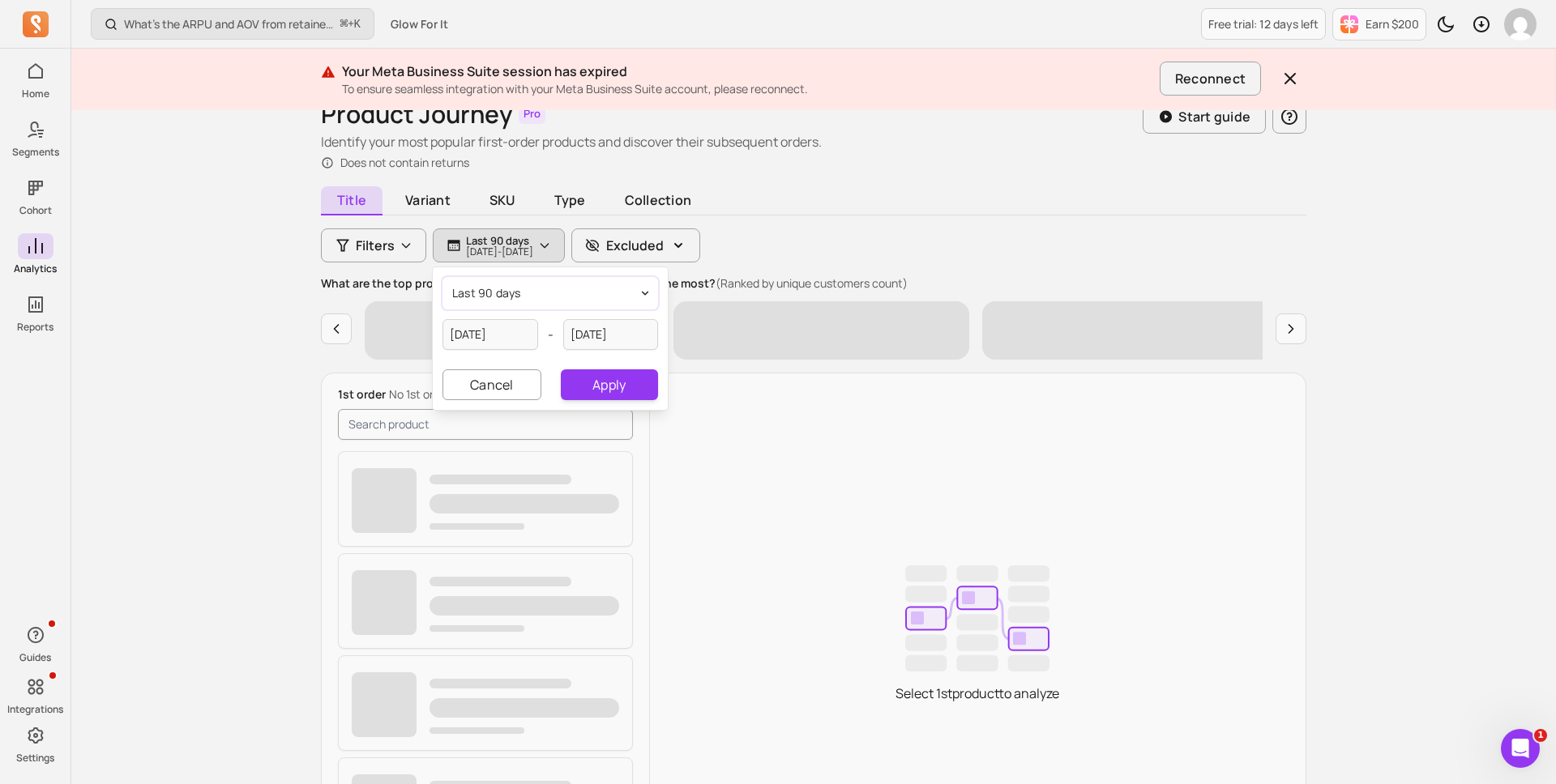
click at [527, 297] on button "last 90 days" at bounding box center [551, 292] width 216 height 32
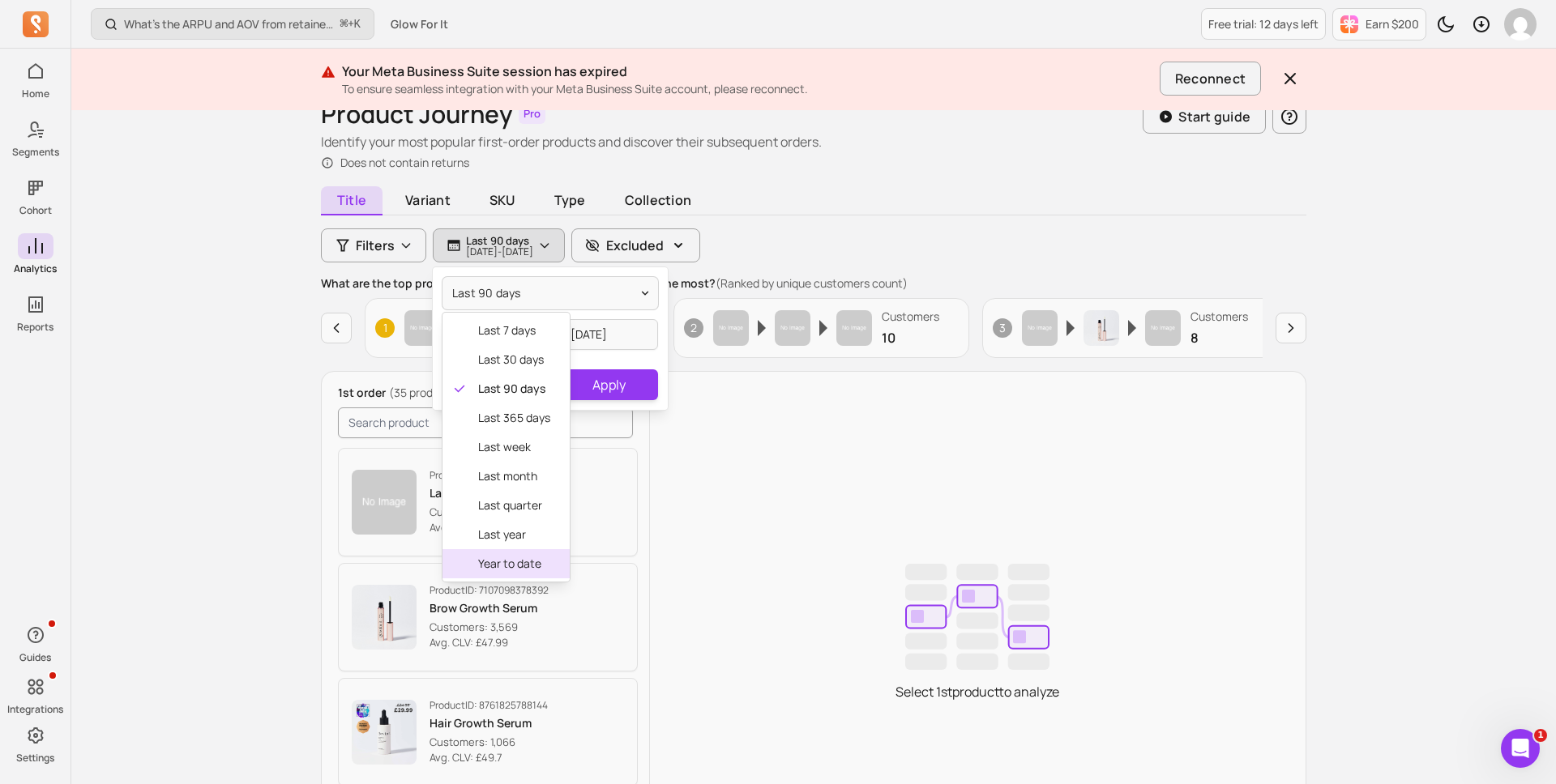
click at [523, 559] on span "year to date" at bounding box center [513, 563] width 72 height 17
type input "[DATE]"
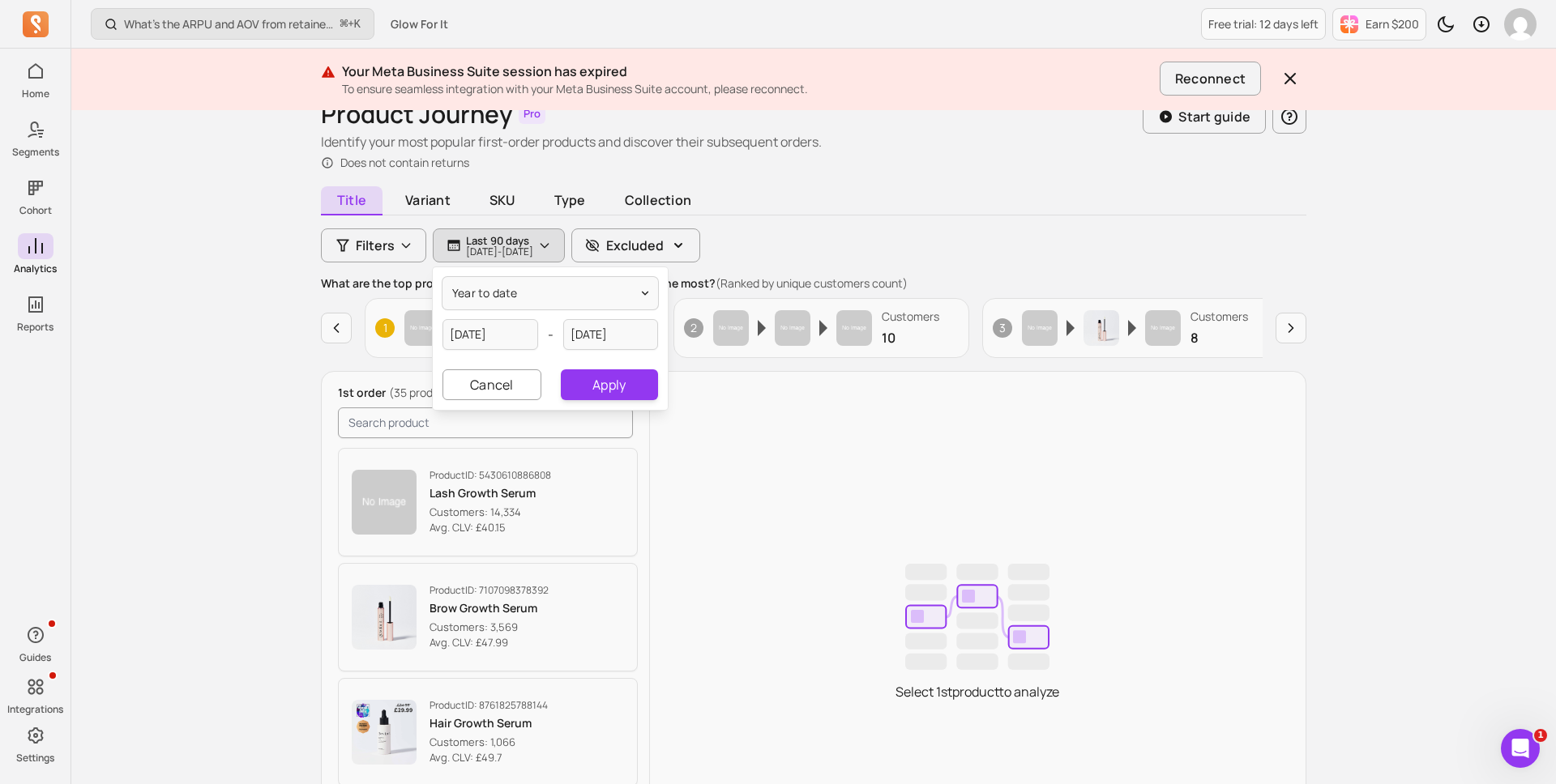
click at [898, 226] on div "Title Variant SKU Type Collection Filters Last 90 days [DATE] - [DATE] year to …" at bounding box center [814, 577] width 986 height 773
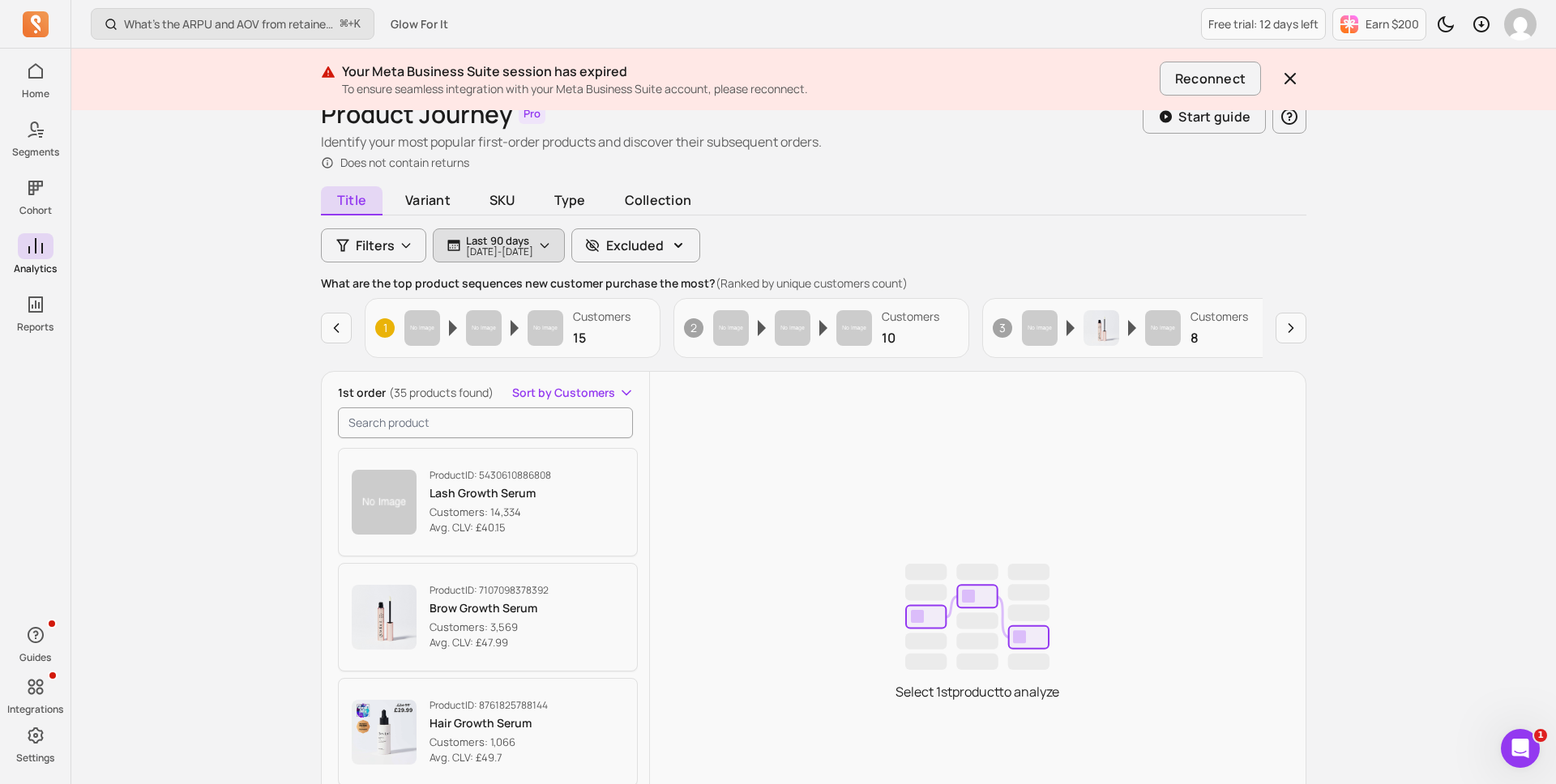
click at [533, 238] on p "Last 90 days" at bounding box center [500, 240] width 68 height 13
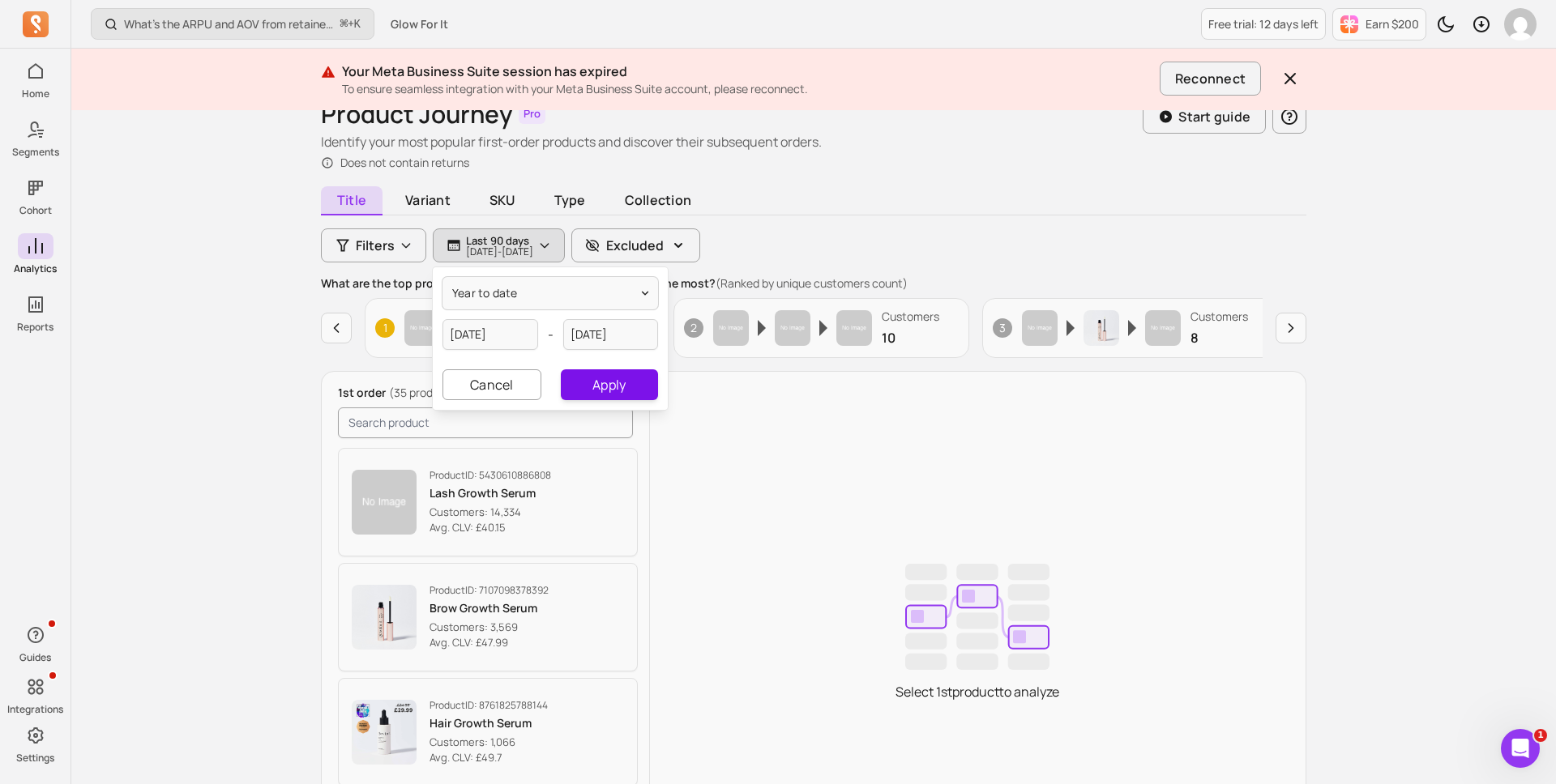
click at [578, 376] on button "Apply" at bounding box center [609, 384] width 97 height 30
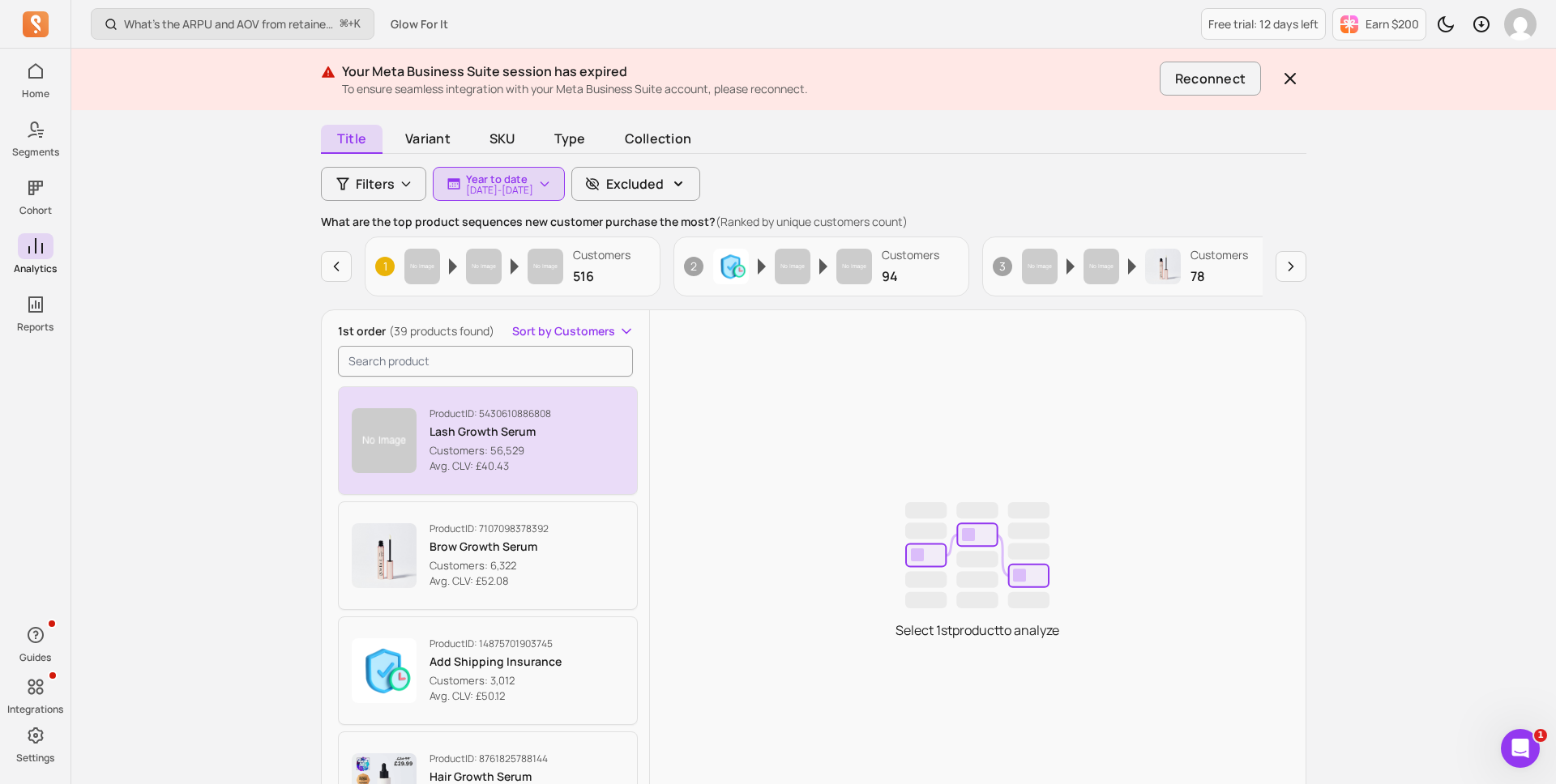
click at [556, 475] on button "Product ID: 5430610886808 Lash Growth Serum Customers: 56,529 Avg. CLV: £40.43" at bounding box center [487, 441] width 299 height 109
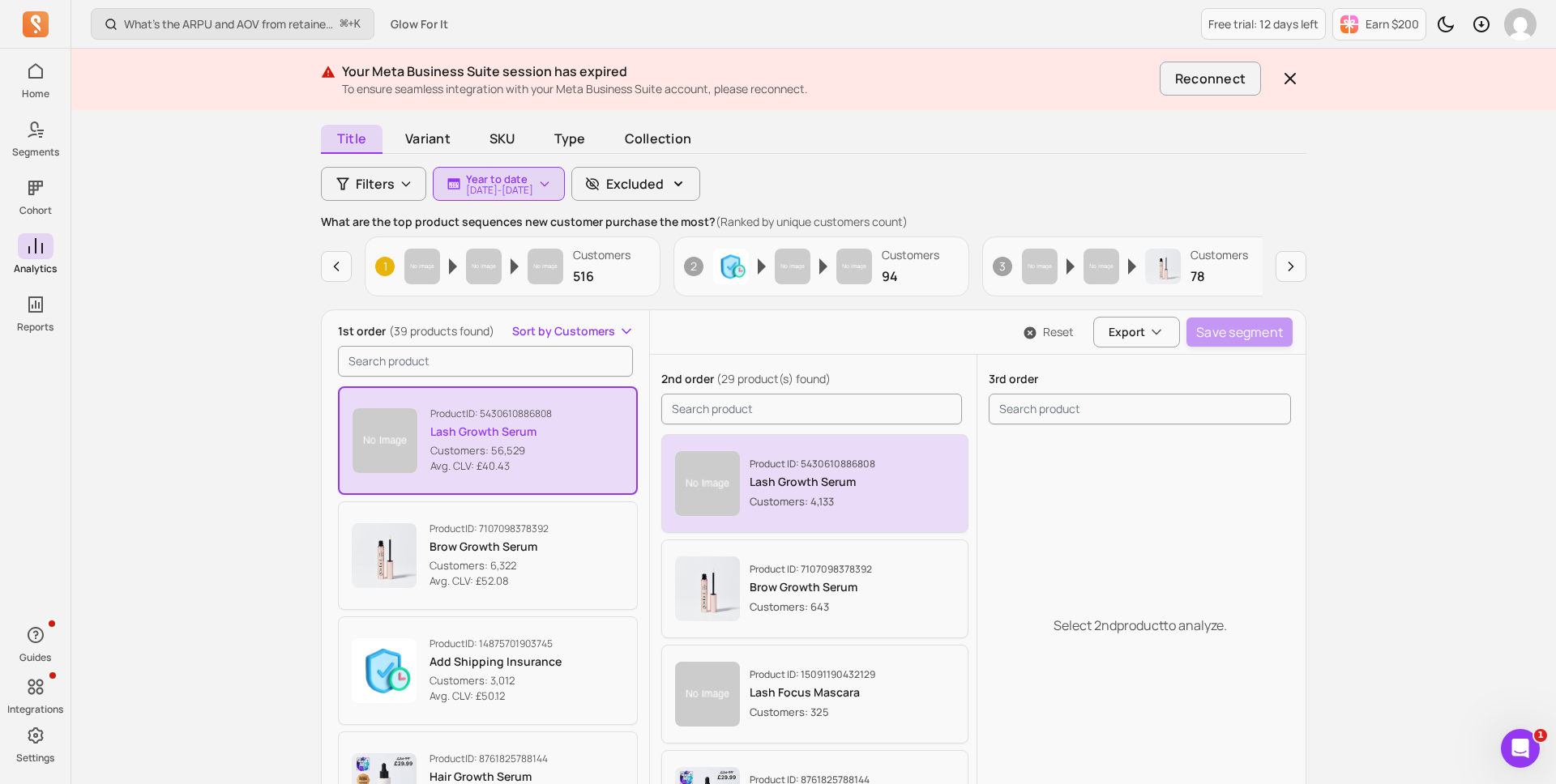
click at [747, 487] on div "Product ID: 5430610886808 Lash Growth Serum Customers: 4,133" at bounding box center [816, 484] width 281 height 65
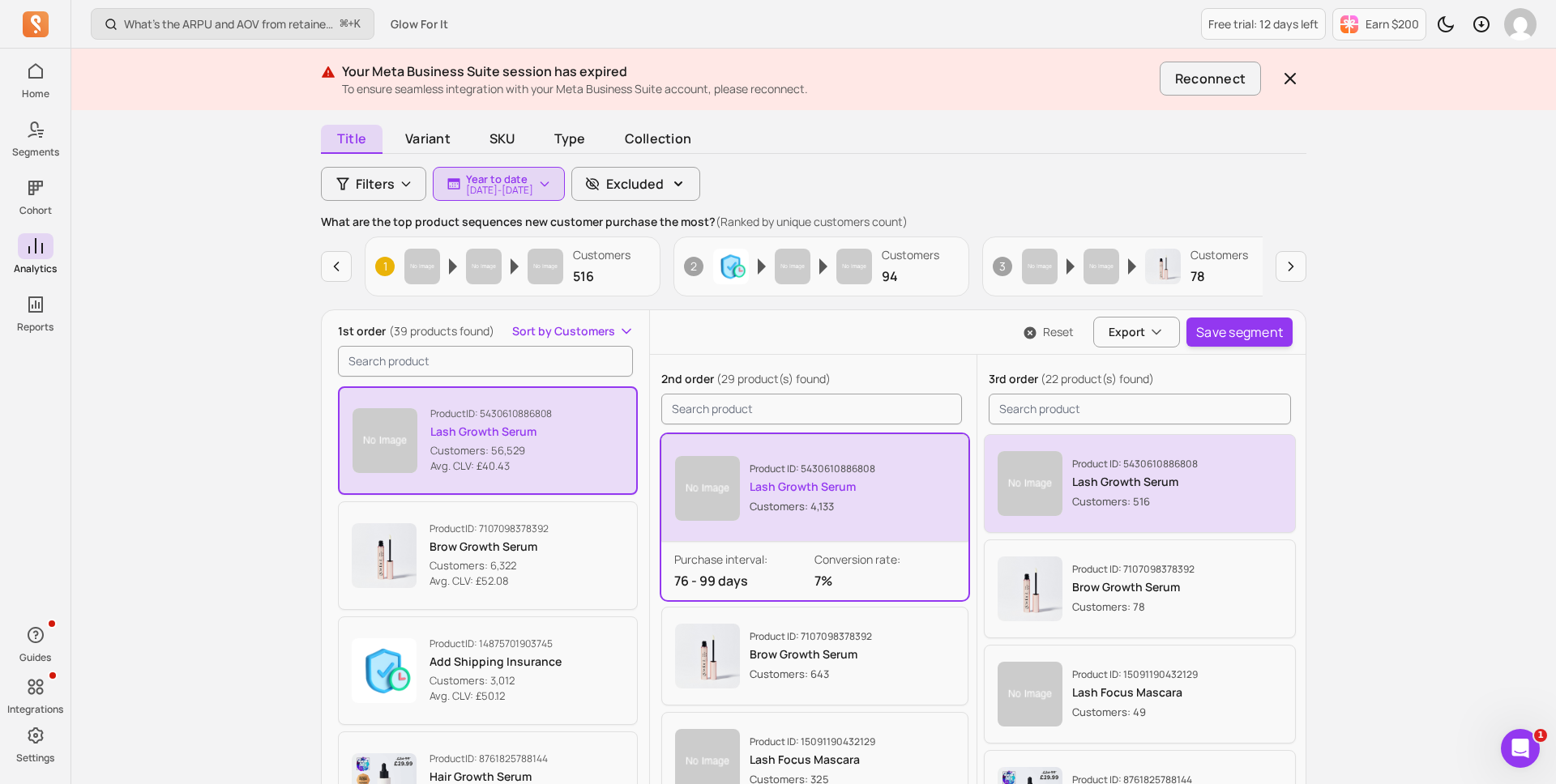
click at [1046, 483] on img "button" at bounding box center [1030, 484] width 65 height 65
